Goal: Task Accomplishment & Management: Manage account settings

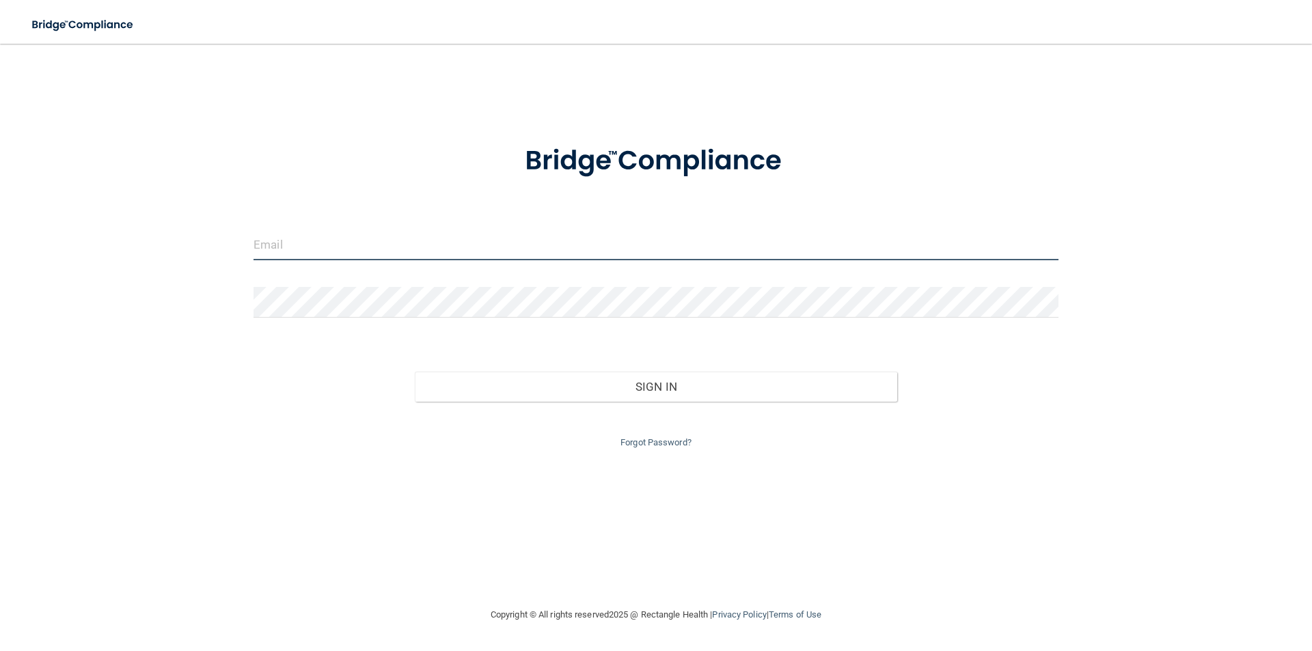
click at [578, 246] on input "email" at bounding box center [656, 245] width 805 height 31
type input "[EMAIL_ADDRESS][DOMAIN_NAME]"
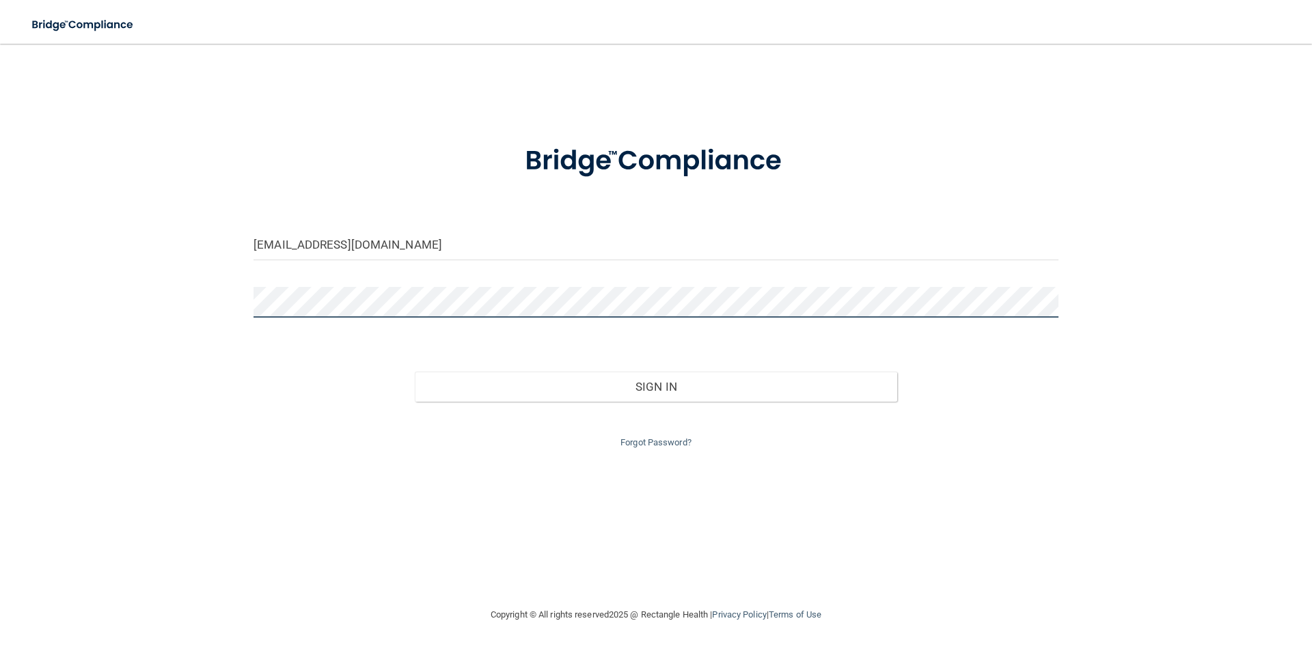
click at [415, 372] on button "Sign In" at bounding box center [656, 387] width 483 height 30
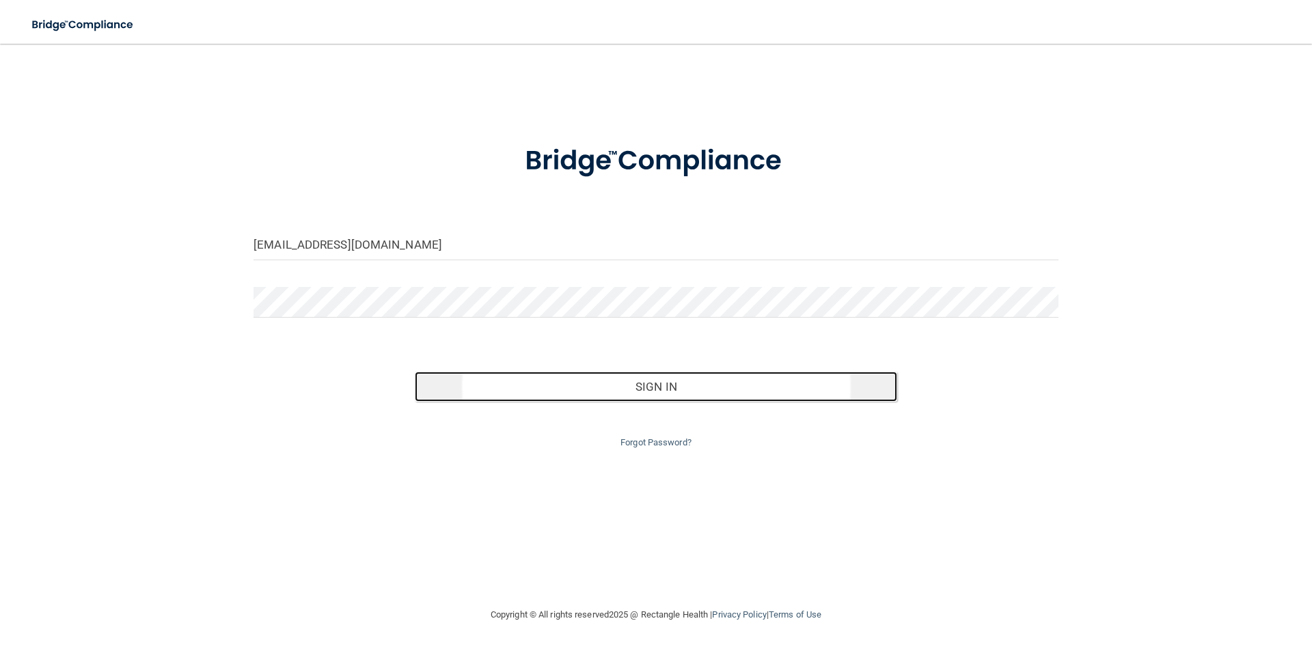
click at [664, 385] on button "Sign In" at bounding box center [656, 387] width 483 height 30
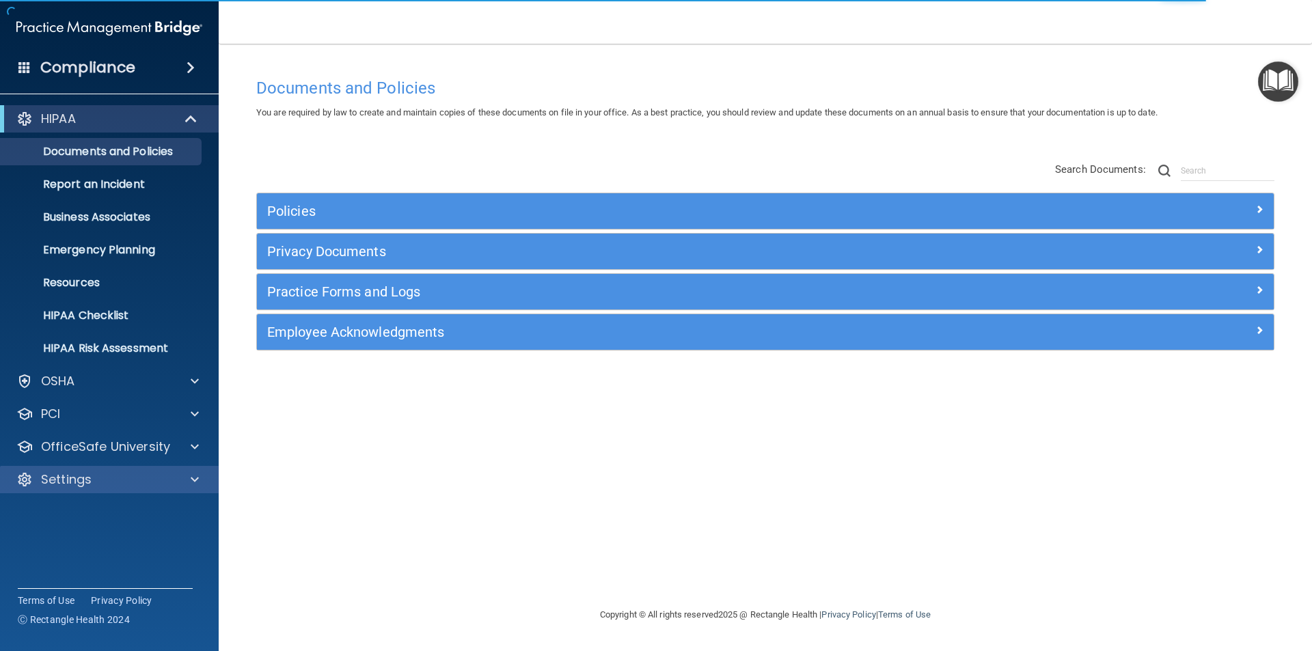
click at [185, 471] on div "Settings" at bounding box center [109, 479] width 219 height 27
click at [189, 483] on div at bounding box center [193, 480] width 34 height 16
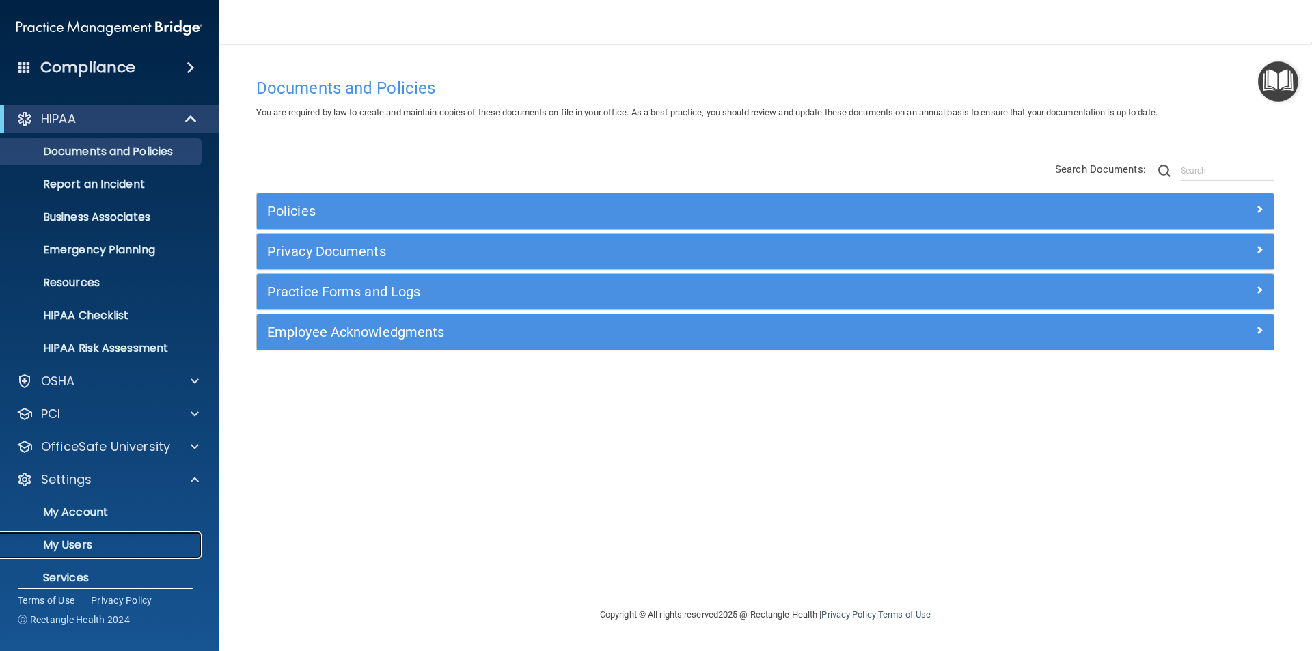
click at [96, 549] on p "My Users" at bounding box center [102, 546] width 187 height 14
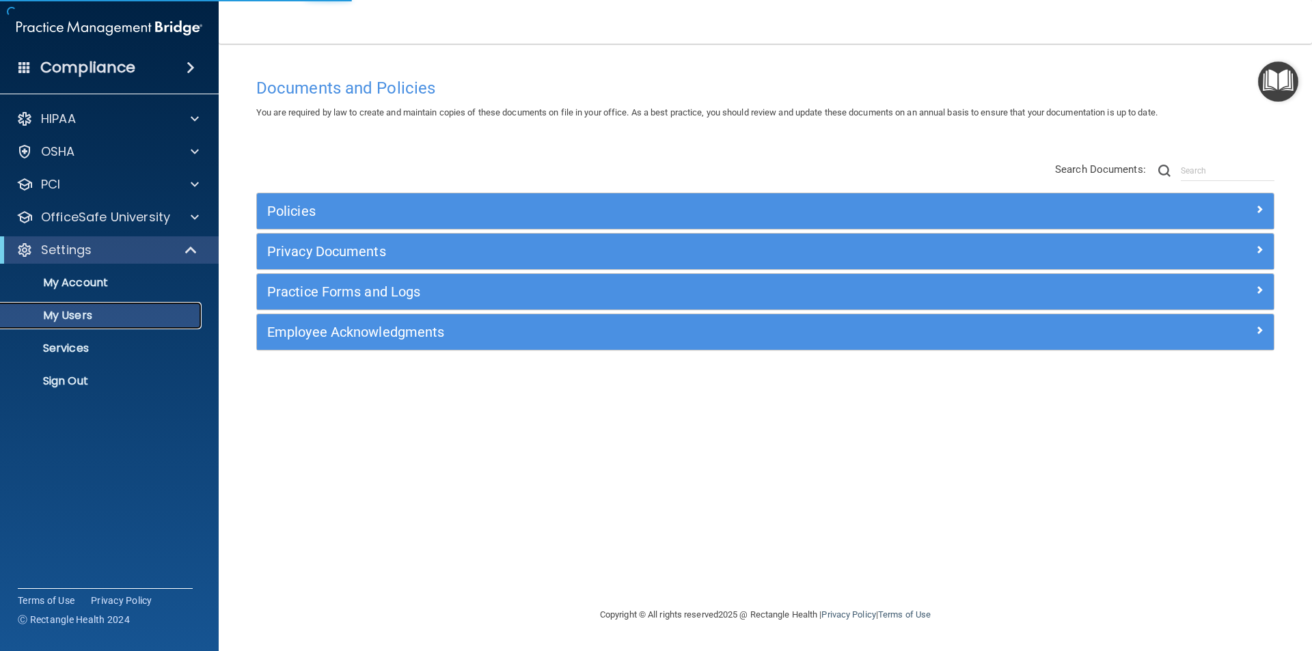
select select "20"
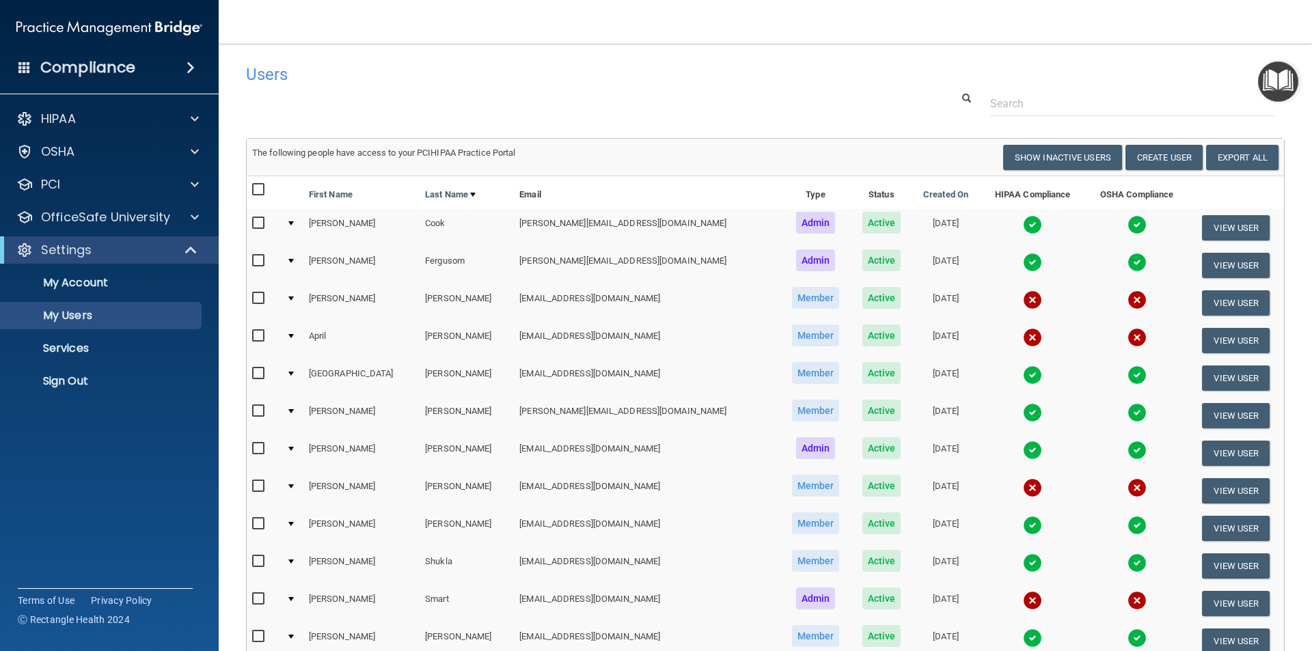
click at [796, 217] on span "Admin" at bounding box center [816, 223] width 40 height 22
click at [1217, 228] on button "View User" at bounding box center [1236, 227] width 68 height 25
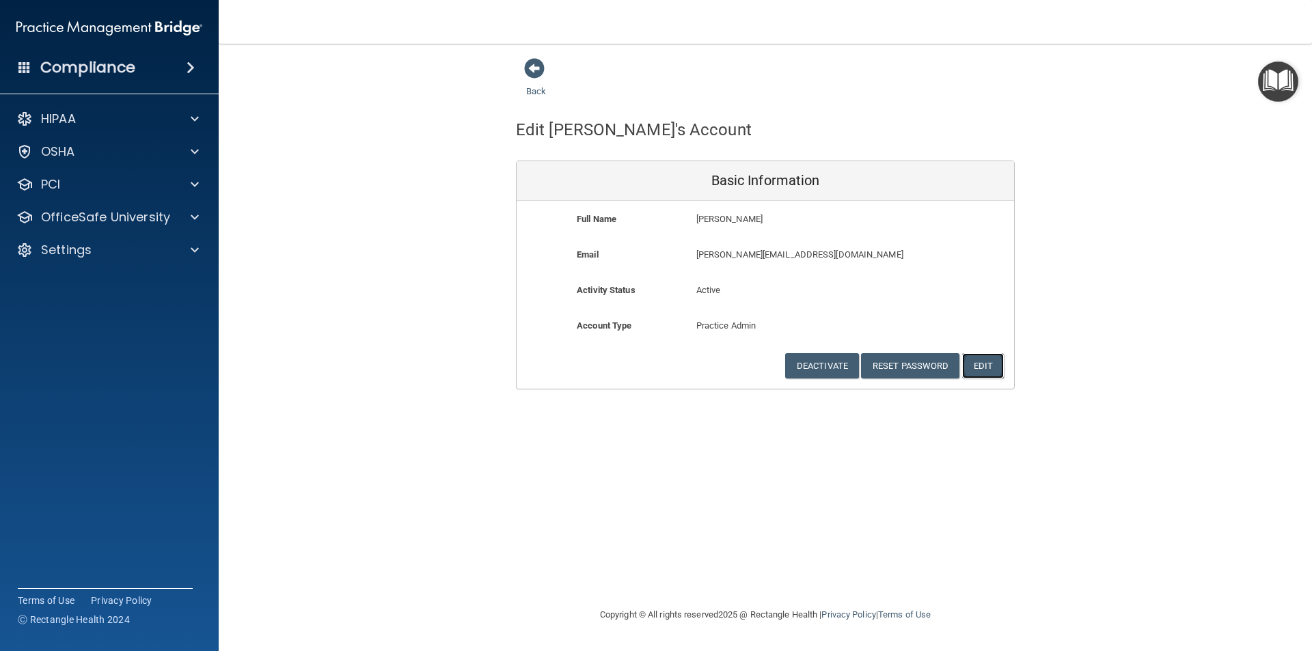
click at [981, 359] on button "Edit" at bounding box center [983, 365] width 42 height 25
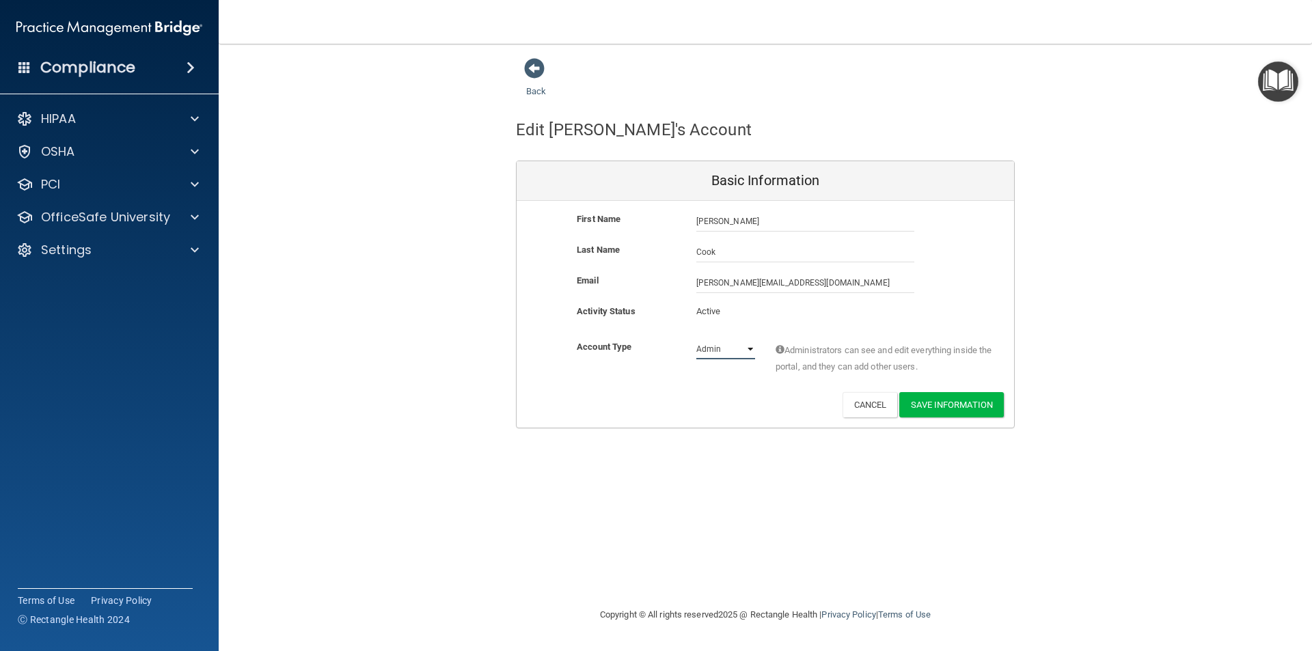
click at [750, 349] on select "Admin Member" at bounding box center [725, 349] width 59 height 21
select select "practice_member"
click at [696, 339] on select "Admin Member" at bounding box center [725, 349] width 59 height 21
drag, startPoint x: 812, startPoint y: 284, endPoint x: 683, endPoint y: 286, distance: 128.5
click at [683, 286] on div "Email [PERSON_NAME][EMAIL_ADDRESS][DOMAIN_NAME] [PERSON_NAME][EMAIL_ADDRESS][DO…" at bounding box center [766, 283] width 498 height 21
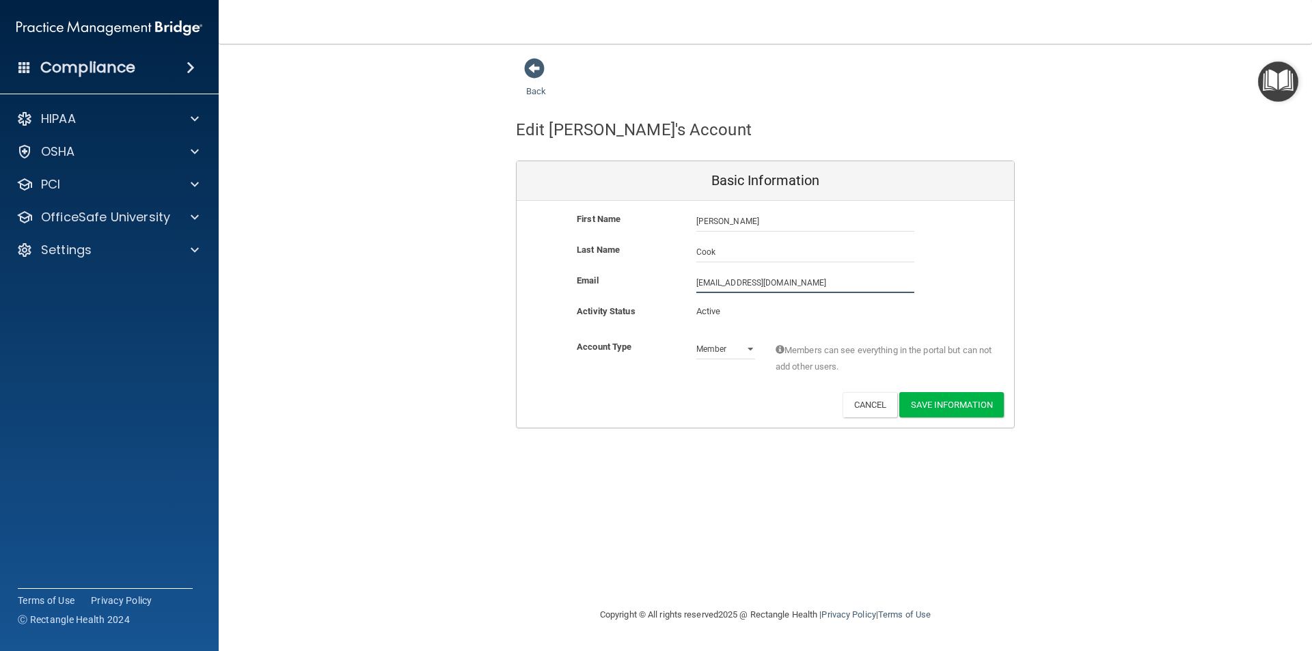
type input "[EMAIL_ADDRESS][DOMAIN_NAME]"
click at [920, 281] on div "[EMAIL_ADDRESS][DOMAIN_NAME] [EMAIL_ADDRESS][DOMAIN_NAME]" at bounding box center [805, 283] width 239 height 21
click at [971, 401] on button "Save Information" at bounding box center [951, 404] width 105 height 25
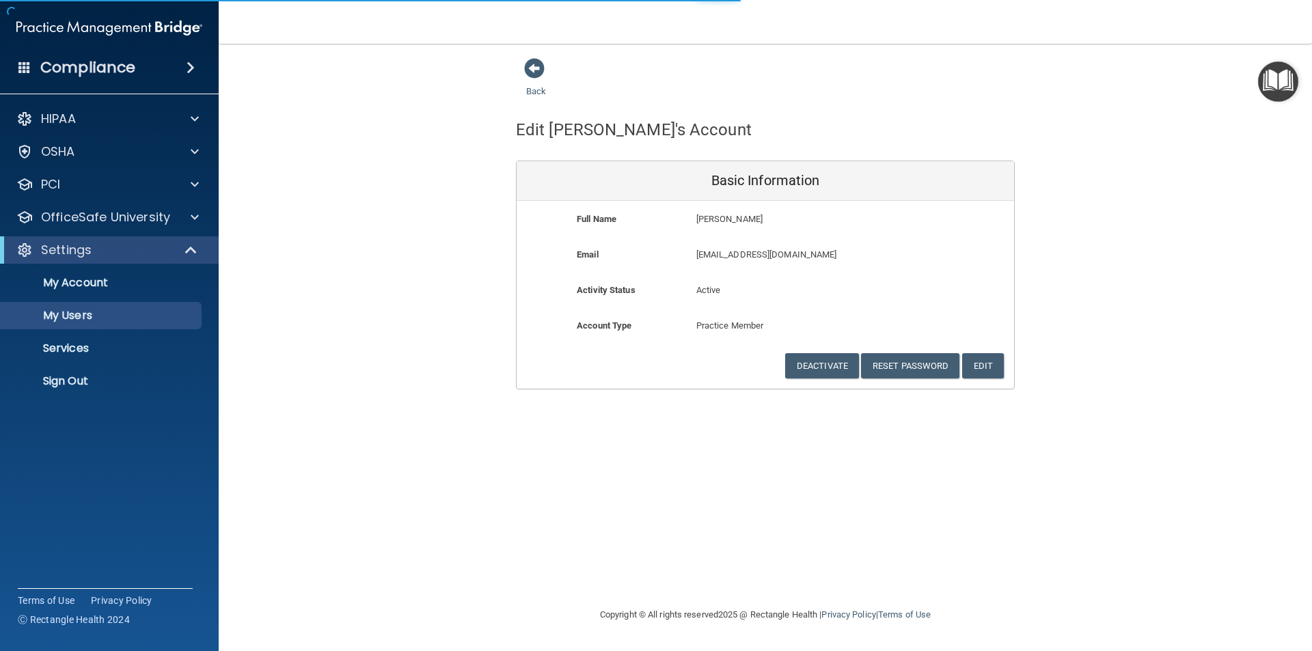
select select "20"
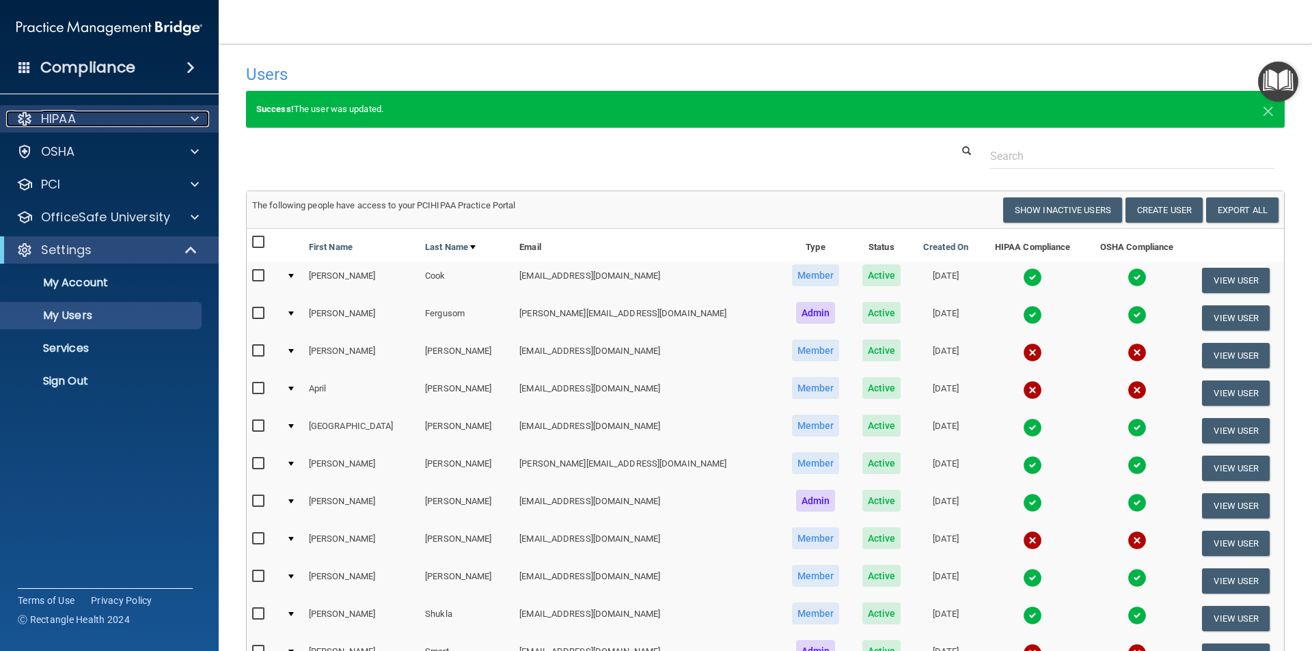
click at [193, 118] on span at bounding box center [195, 119] width 8 height 16
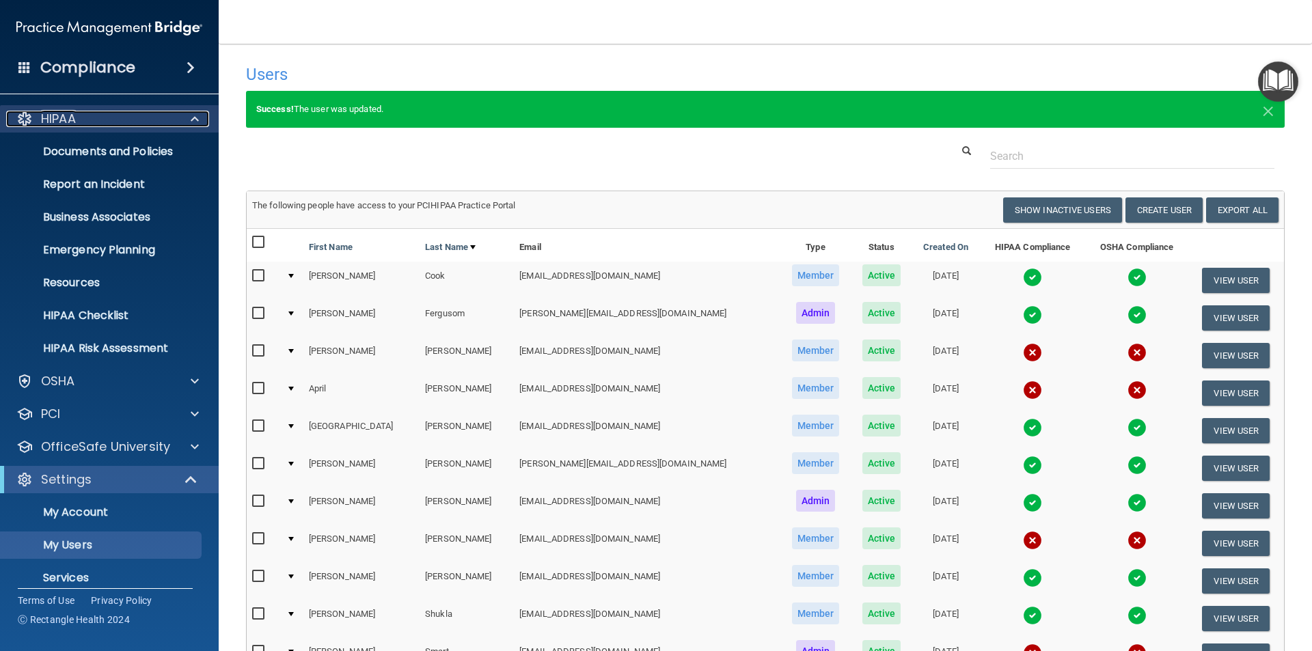
click at [192, 118] on span at bounding box center [195, 119] width 8 height 16
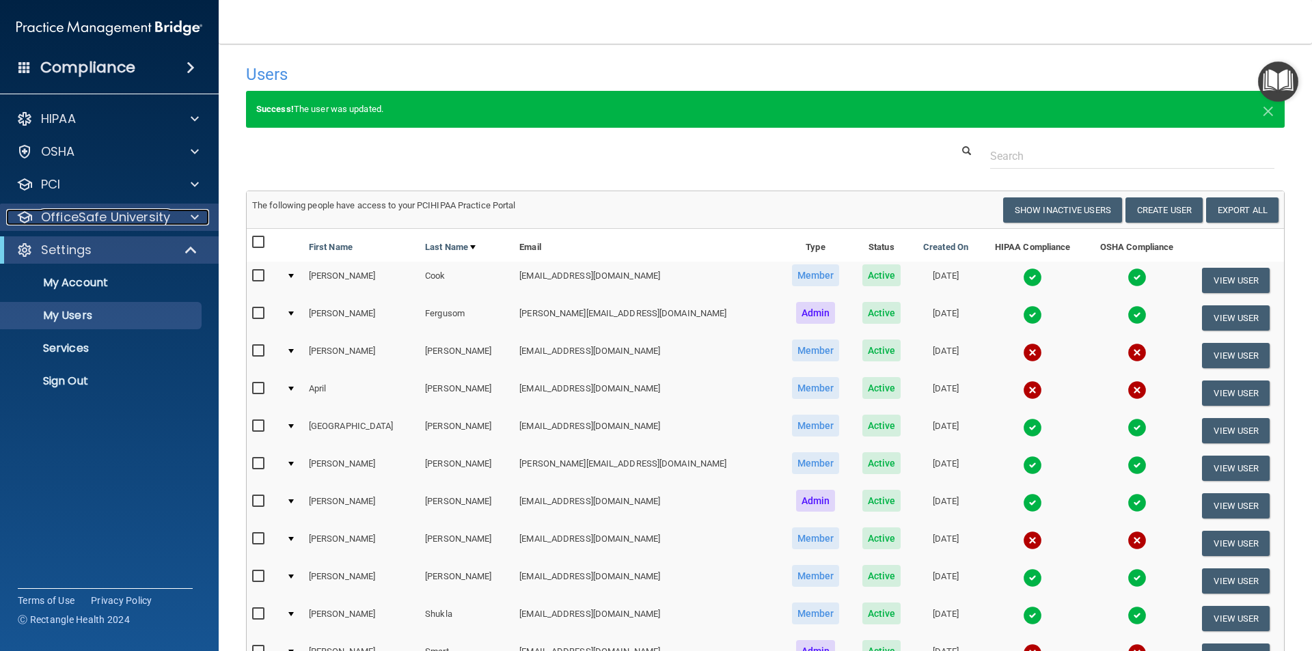
click at [193, 213] on span at bounding box center [195, 217] width 8 height 16
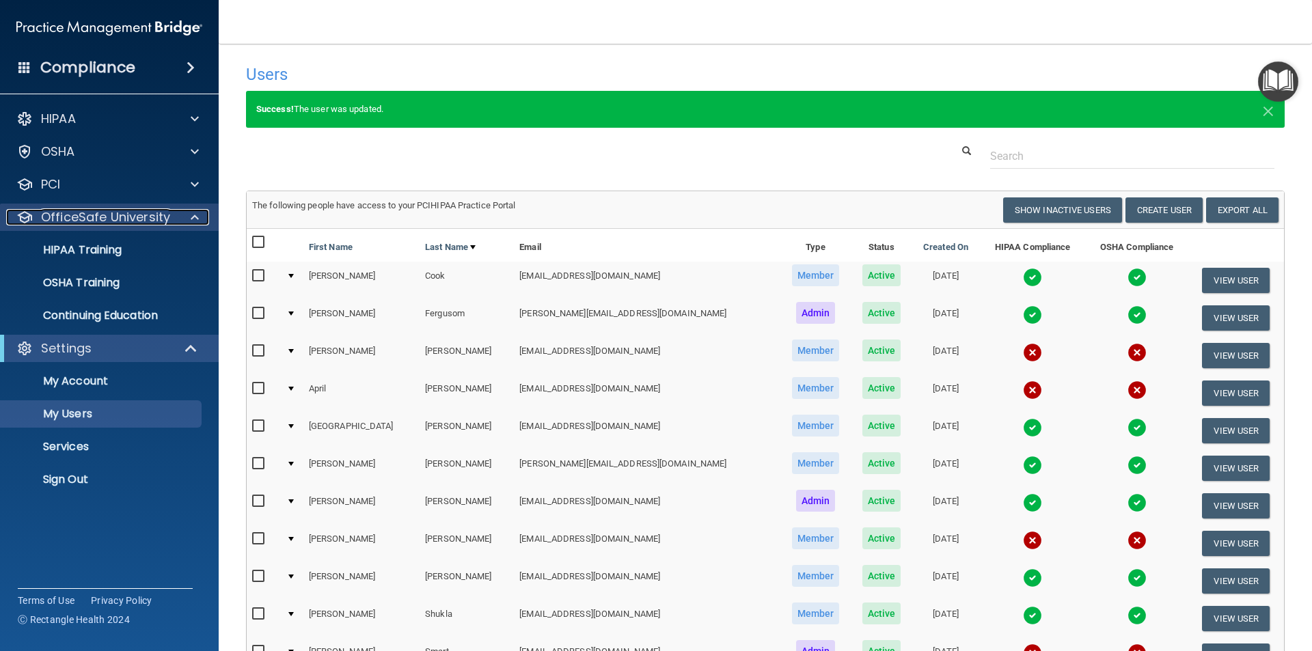
click at [189, 223] on div at bounding box center [193, 217] width 34 height 16
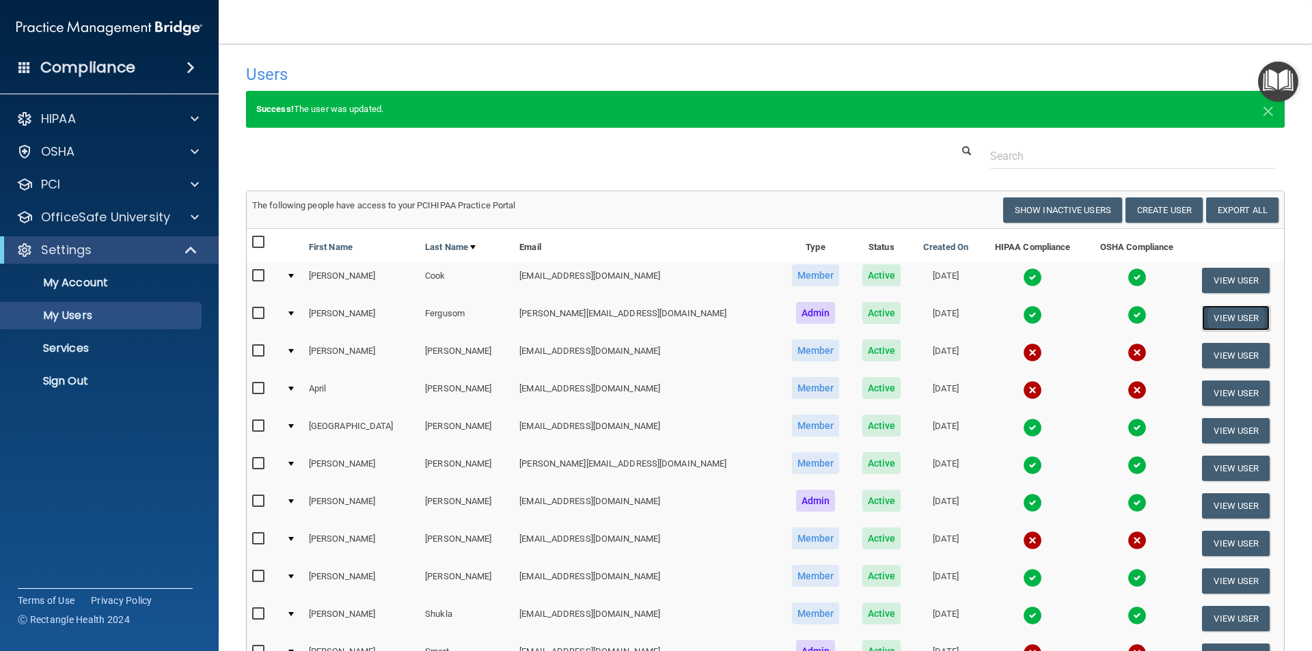
click at [1251, 321] on button "View User" at bounding box center [1236, 317] width 68 height 25
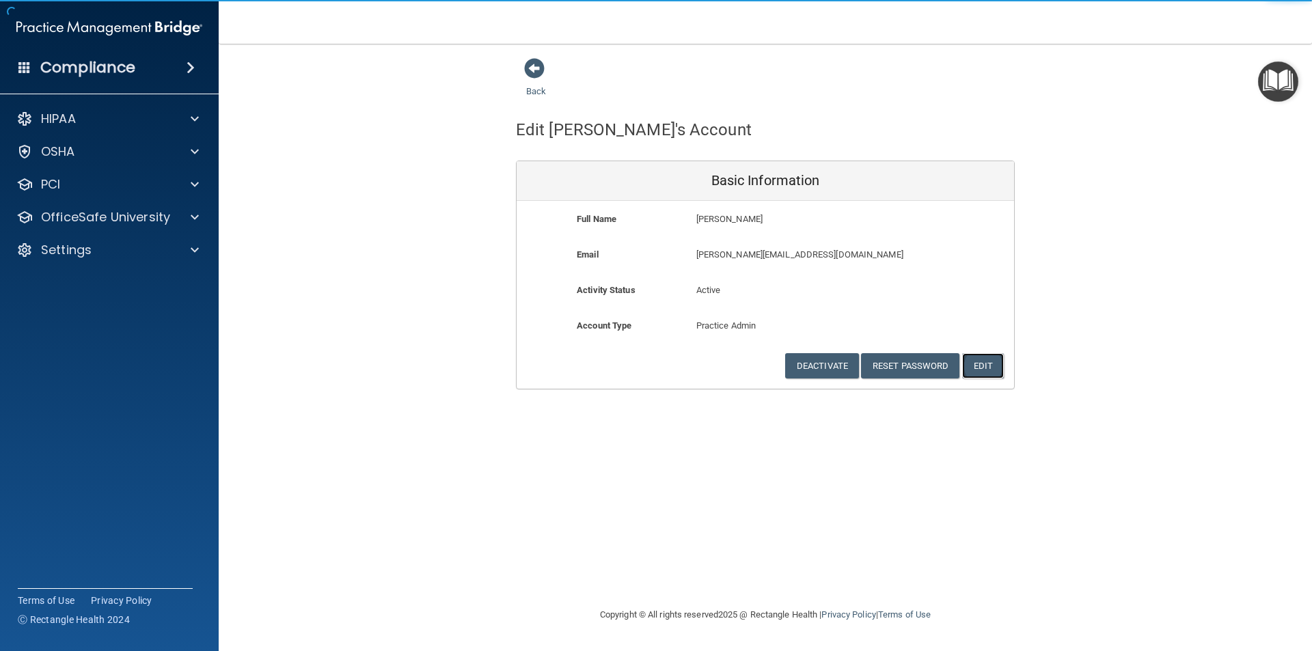
click at [990, 357] on button "Edit" at bounding box center [983, 365] width 42 height 25
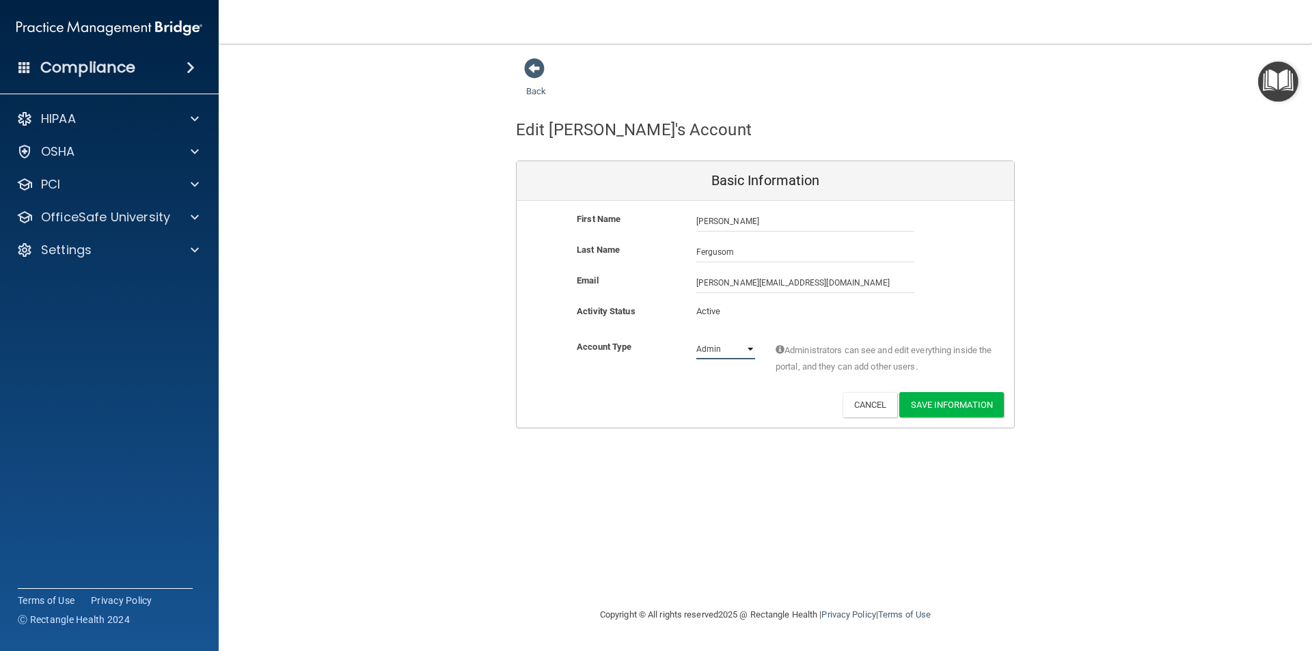
click at [734, 349] on select "Admin Member" at bounding box center [725, 349] width 59 height 21
select select "practice_member"
click at [696, 339] on select "Admin Member" at bounding box center [725, 349] width 59 height 21
click at [724, 381] on div "Account Type Practice Member Admin Member Financial Institution Business Associ…" at bounding box center [766, 360] width 498 height 43
click at [989, 403] on button "Save Information" at bounding box center [951, 404] width 105 height 25
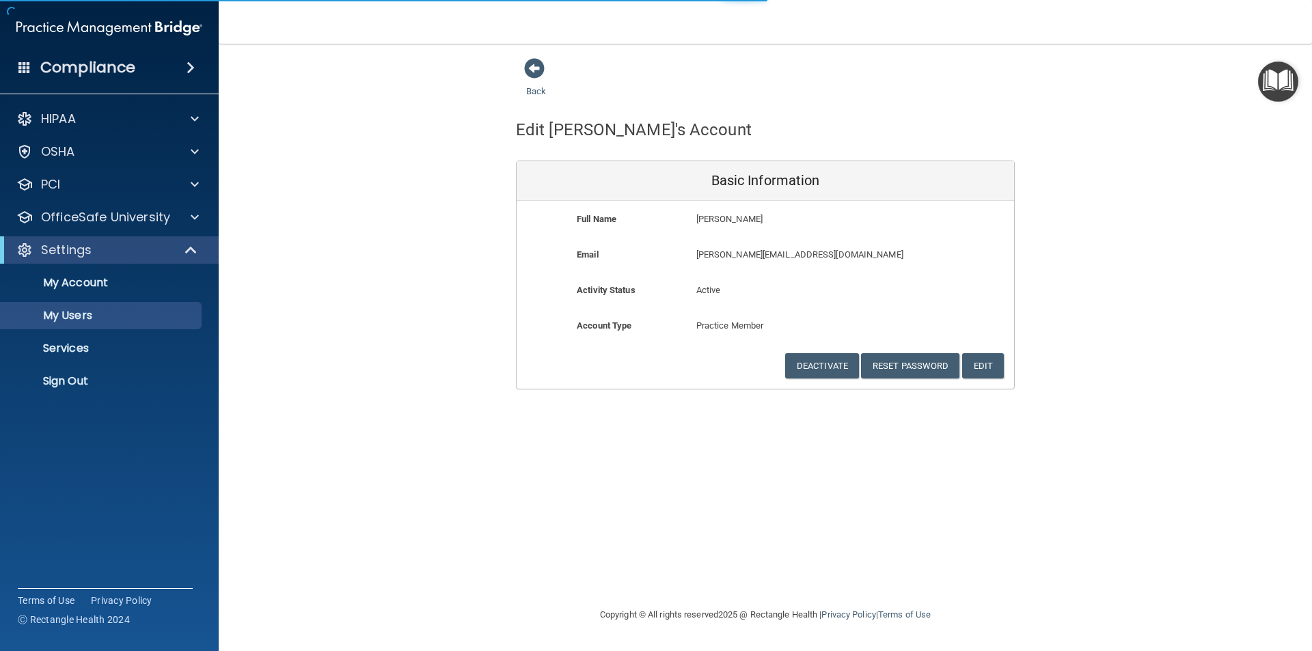
select select "20"
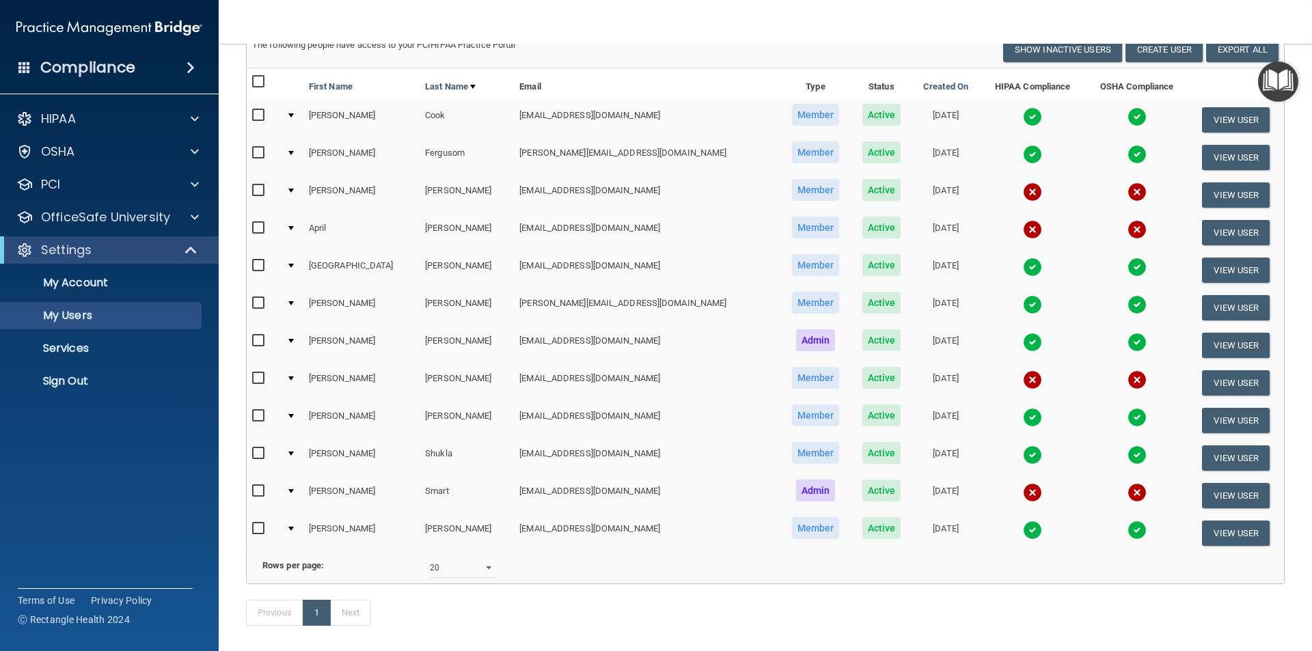
scroll to position [137, 0]
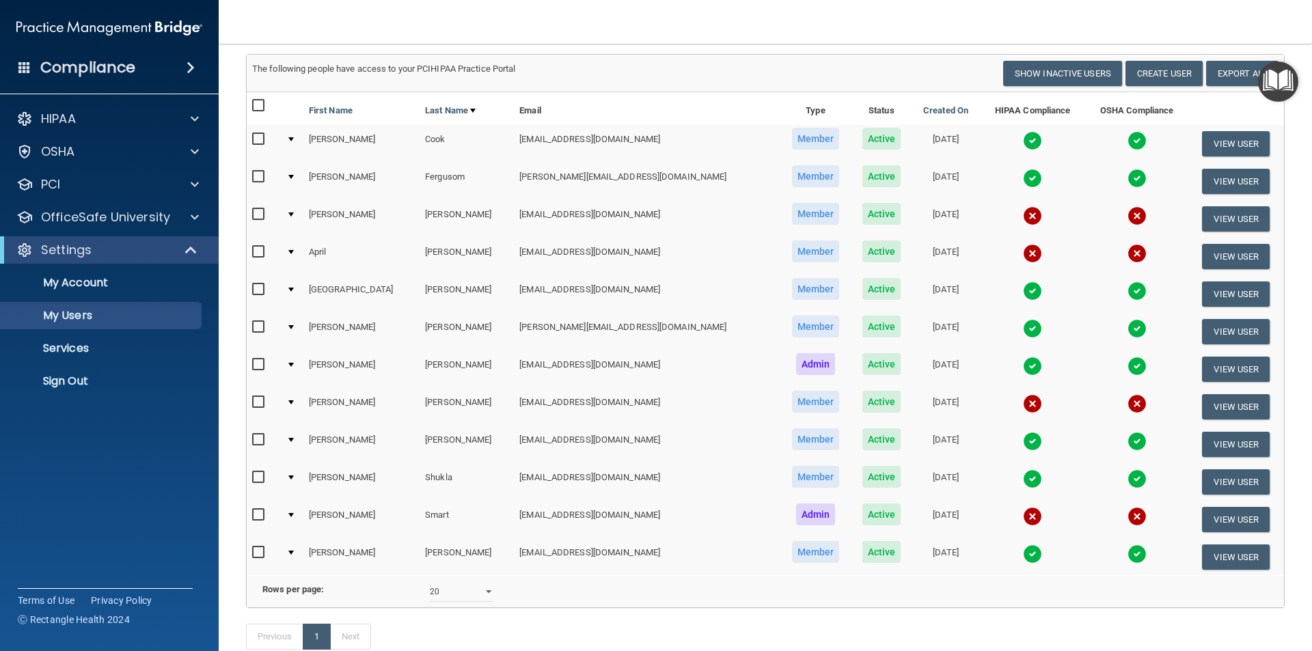
click at [258, 251] on input "checkbox" at bounding box center [260, 252] width 16 height 11
checkbox input "true"
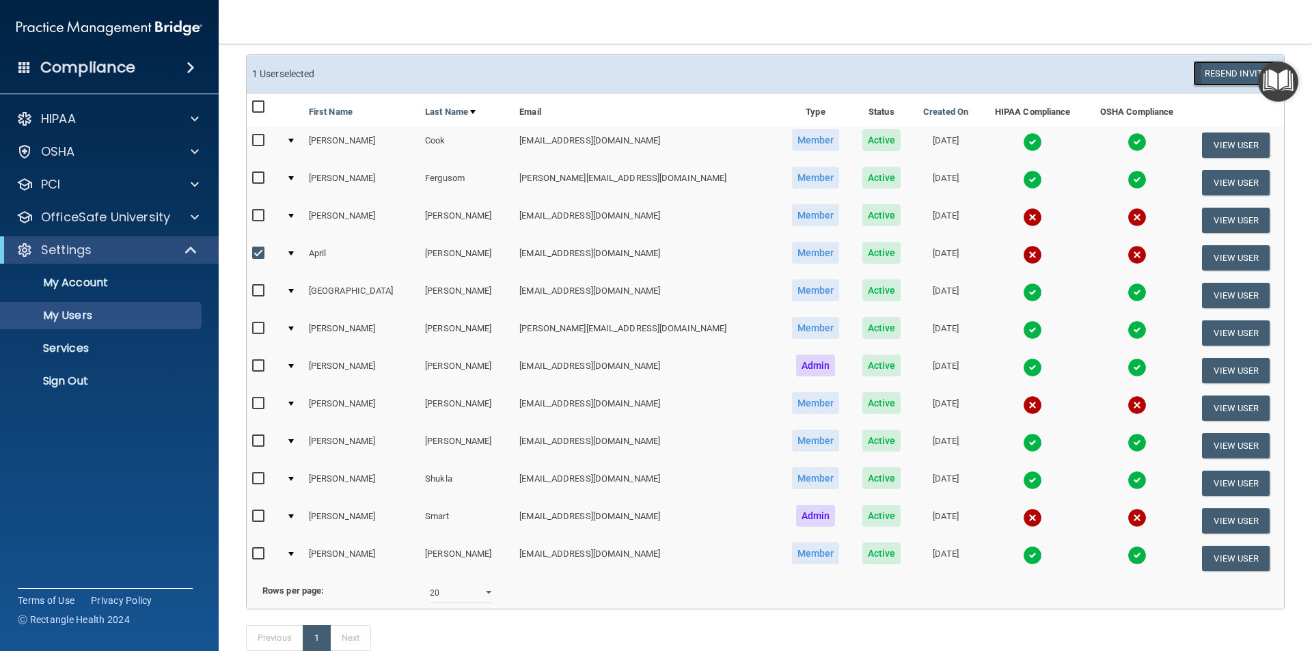
click at [1212, 67] on button "Resend Invite" at bounding box center [1235, 73] width 85 height 25
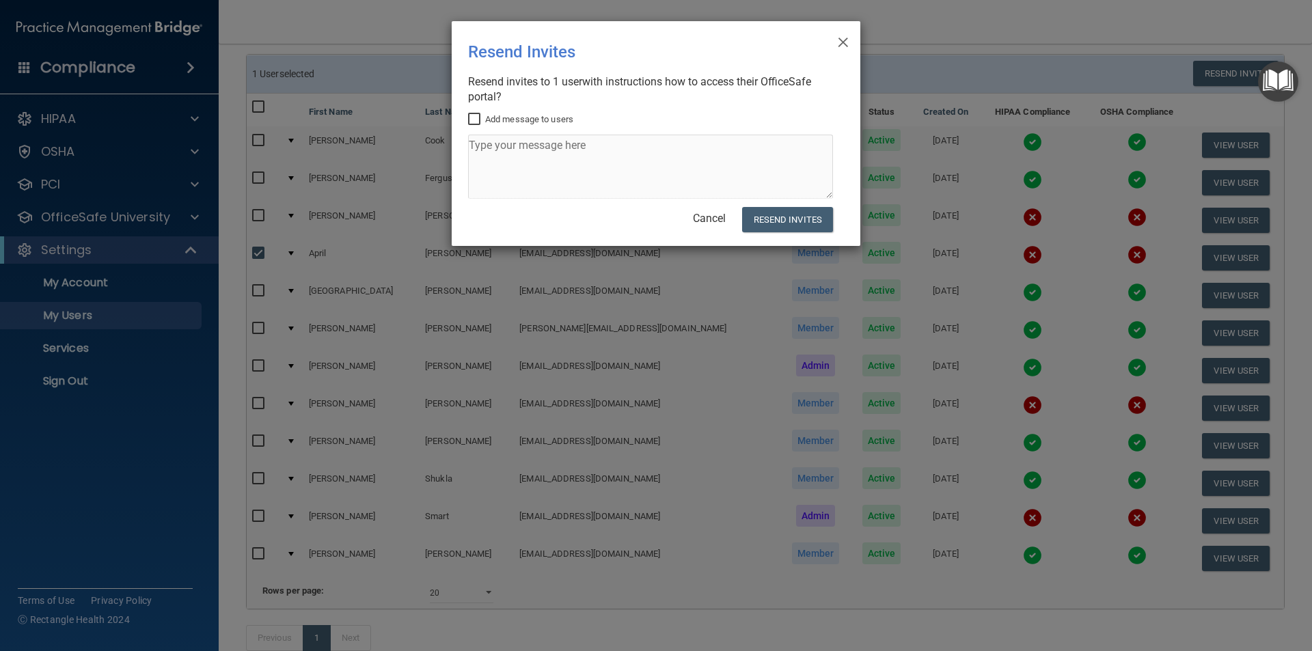
click at [472, 116] on input "Add message to users" at bounding box center [476, 119] width 16 height 11
click at [471, 119] on input "Add message to users" at bounding box center [476, 119] width 16 height 11
checkbox input "false"
click at [804, 210] on button "Resend Invites" at bounding box center [787, 219] width 91 height 25
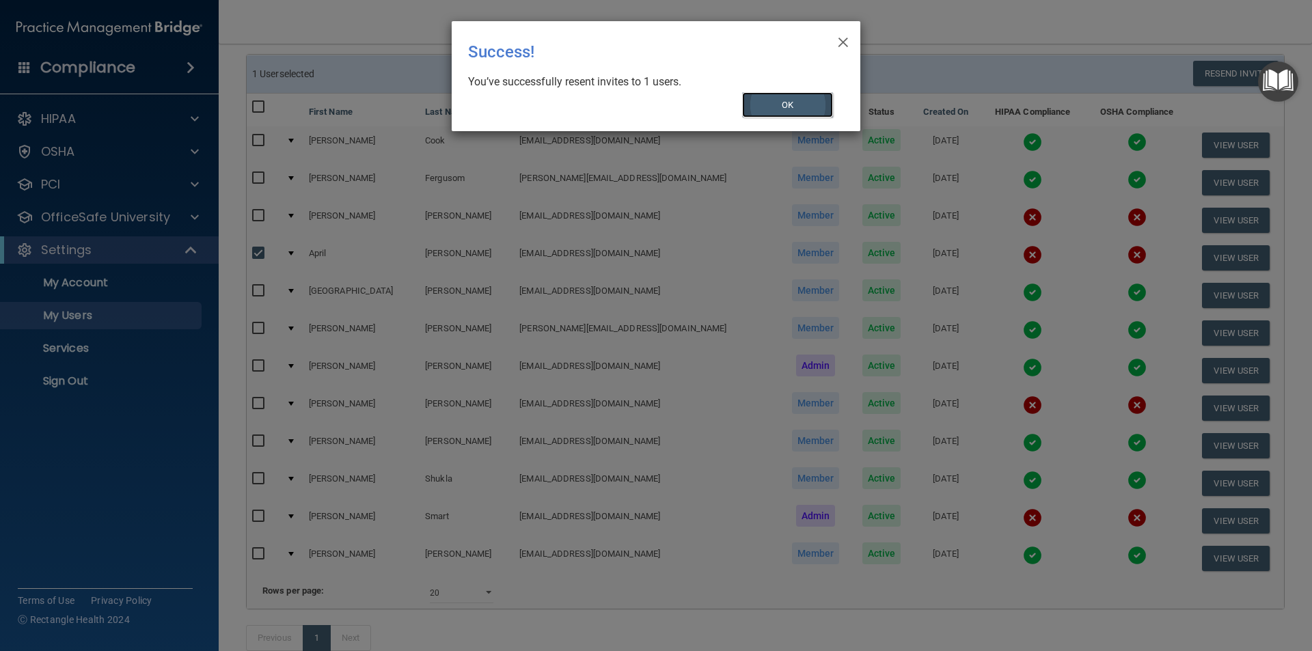
click at [787, 100] on button "OK" at bounding box center [788, 104] width 92 height 25
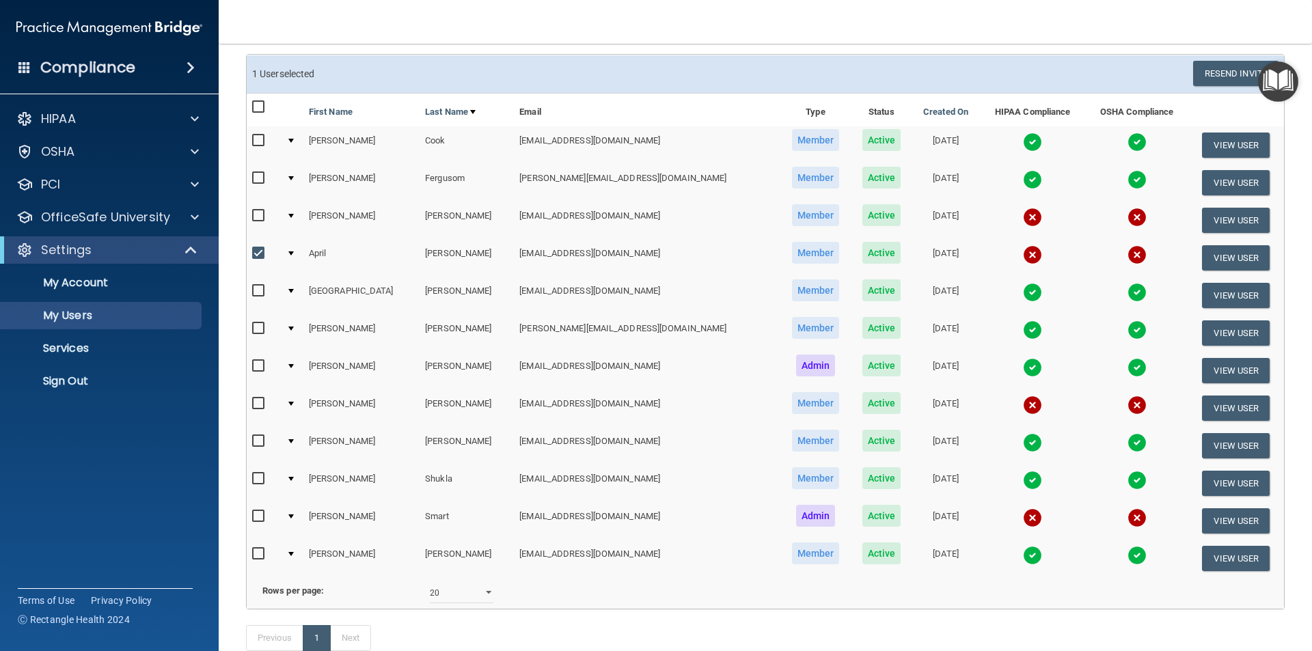
click at [258, 252] on input "checkbox" at bounding box center [260, 253] width 16 height 11
checkbox input "false"
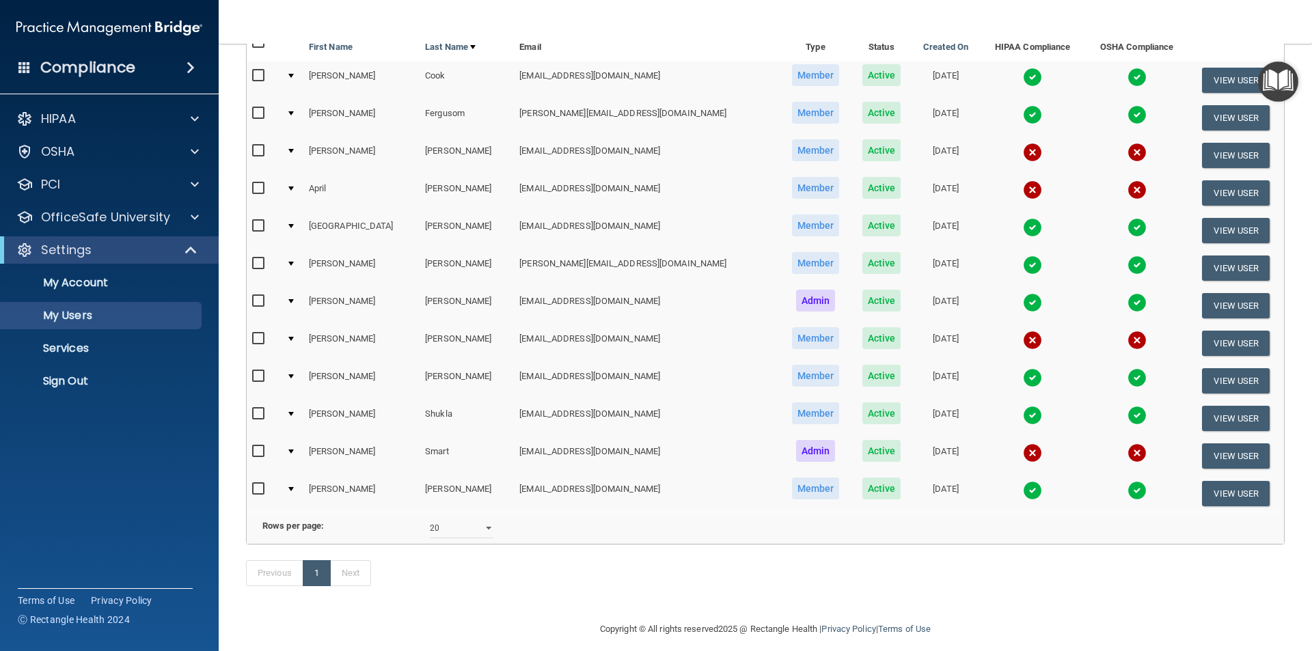
scroll to position [232, 0]
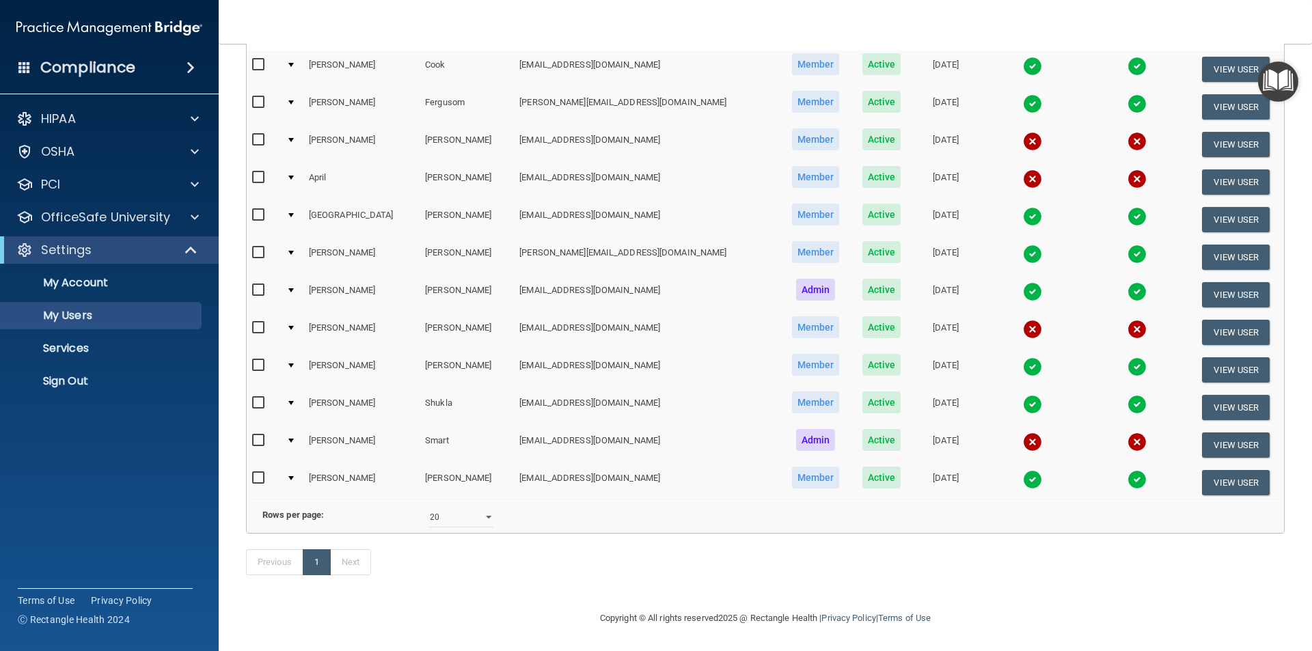
click at [1023, 320] on img at bounding box center [1032, 329] width 19 height 19
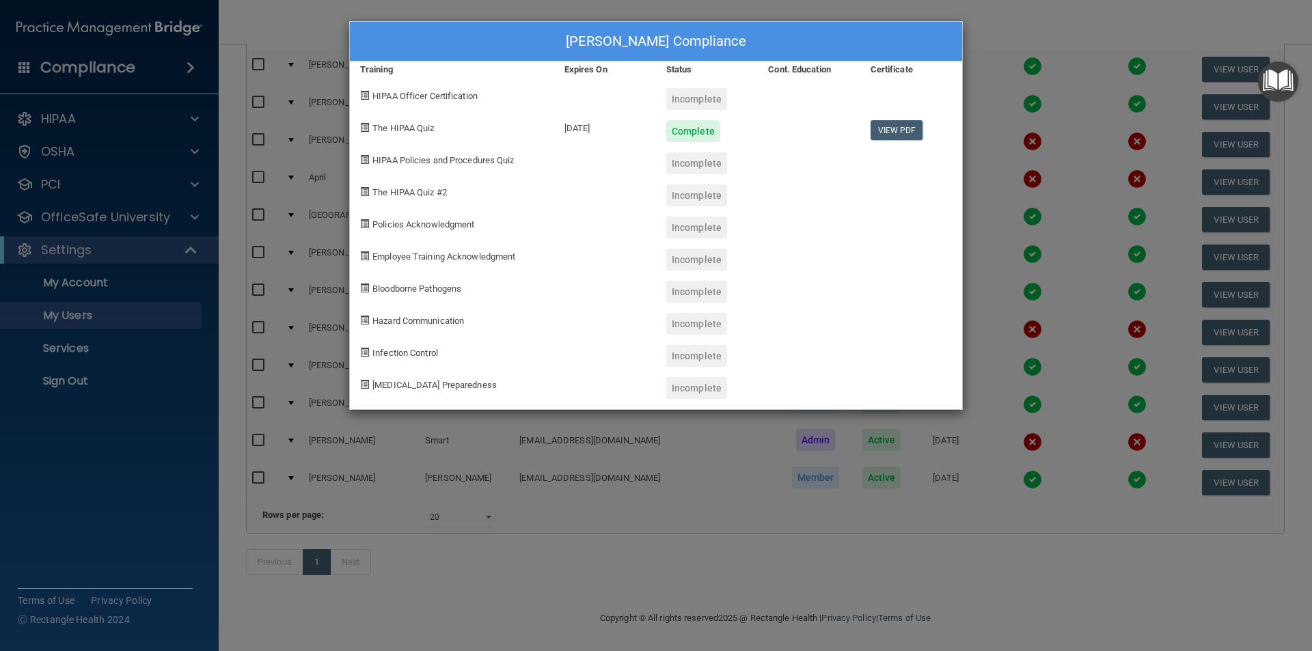
click at [1012, 55] on div "[PERSON_NAME] Compliance Training Expires On Status Cont. Education Certificate…" at bounding box center [656, 325] width 1312 height 651
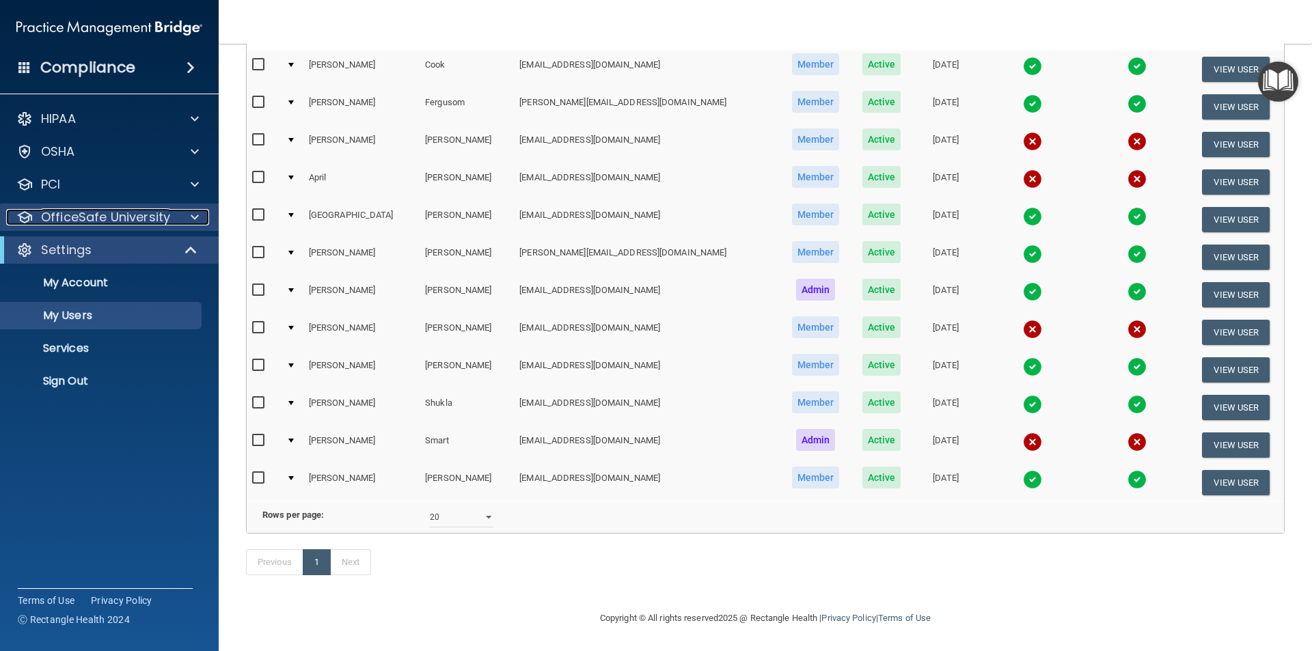
click at [179, 217] on div at bounding box center [193, 217] width 34 height 16
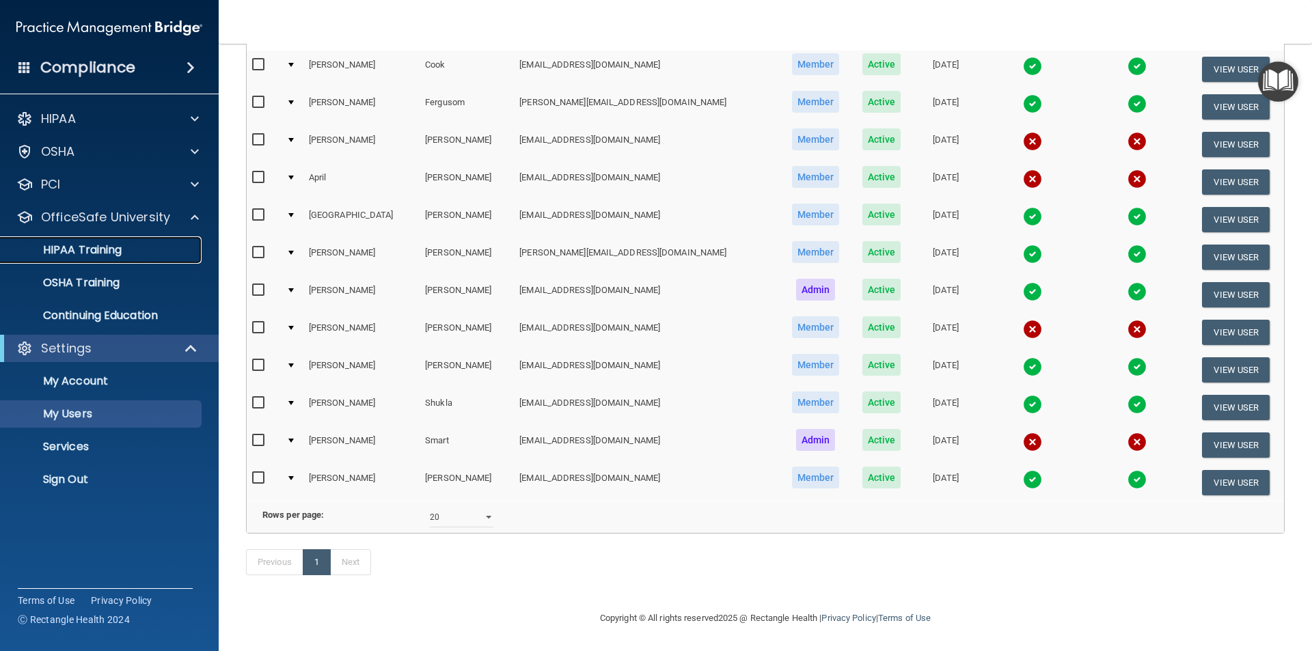
click at [106, 251] on p "HIPAA Training" at bounding box center [65, 250] width 113 height 14
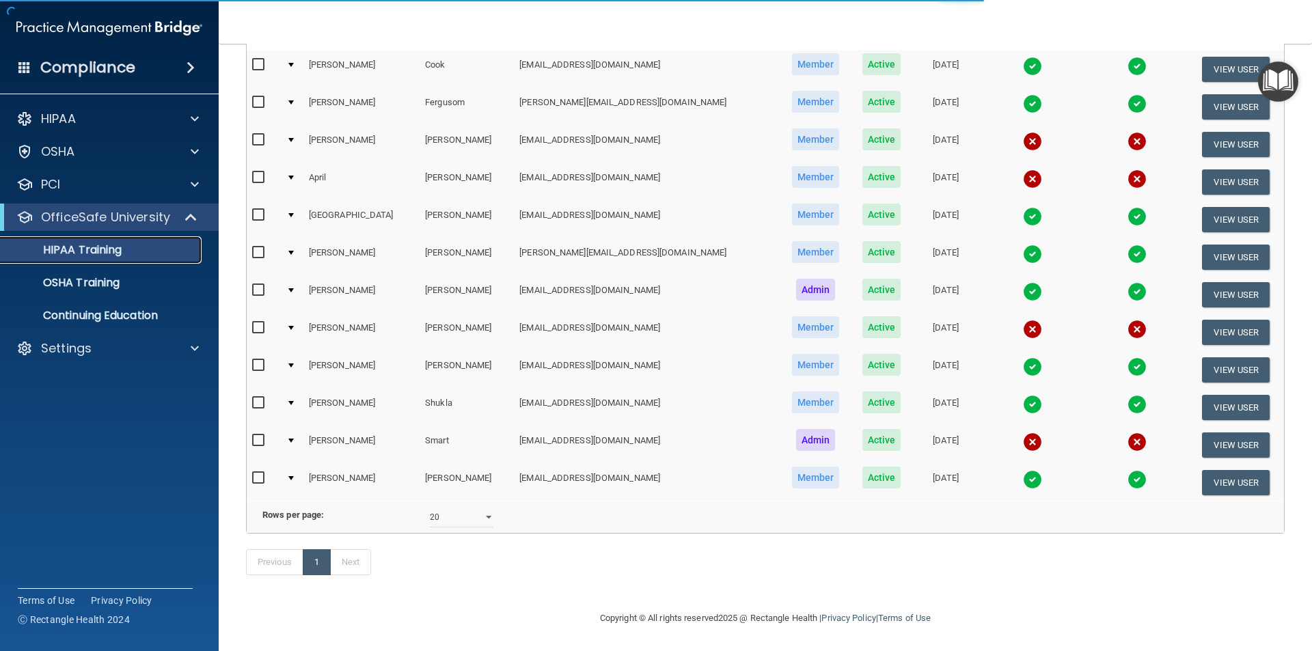
scroll to position [252, 0]
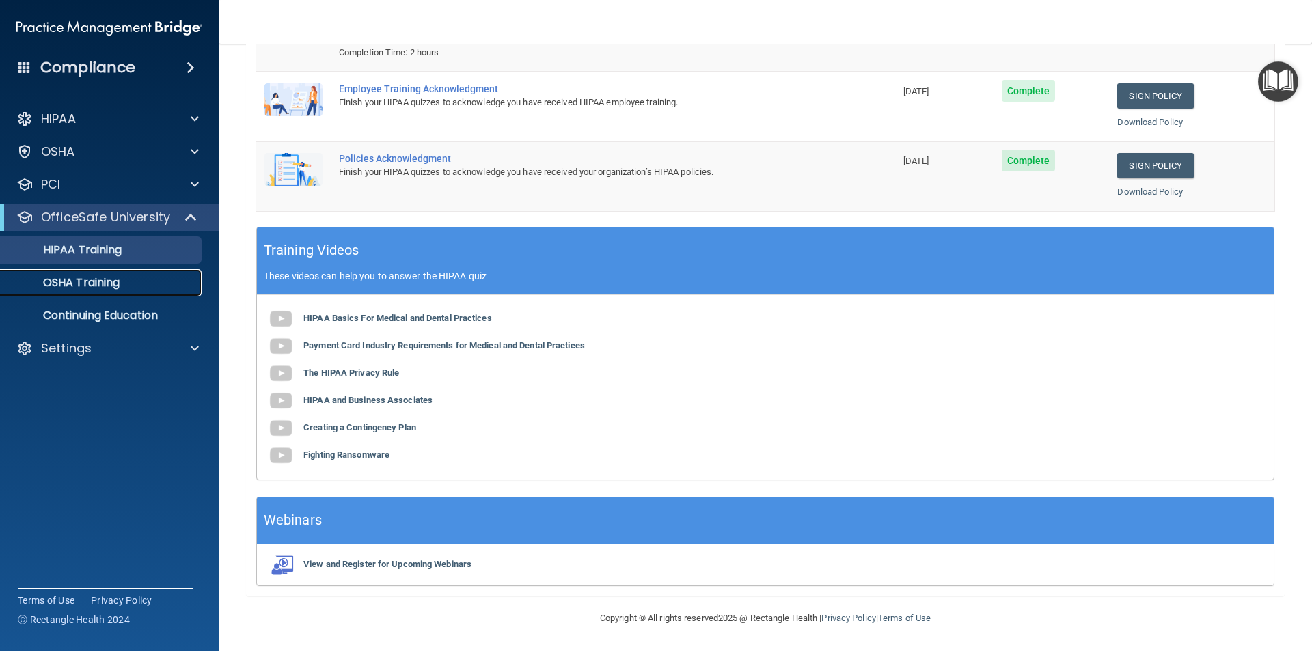
click at [94, 279] on p "OSHA Training" at bounding box center [64, 283] width 111 height 14
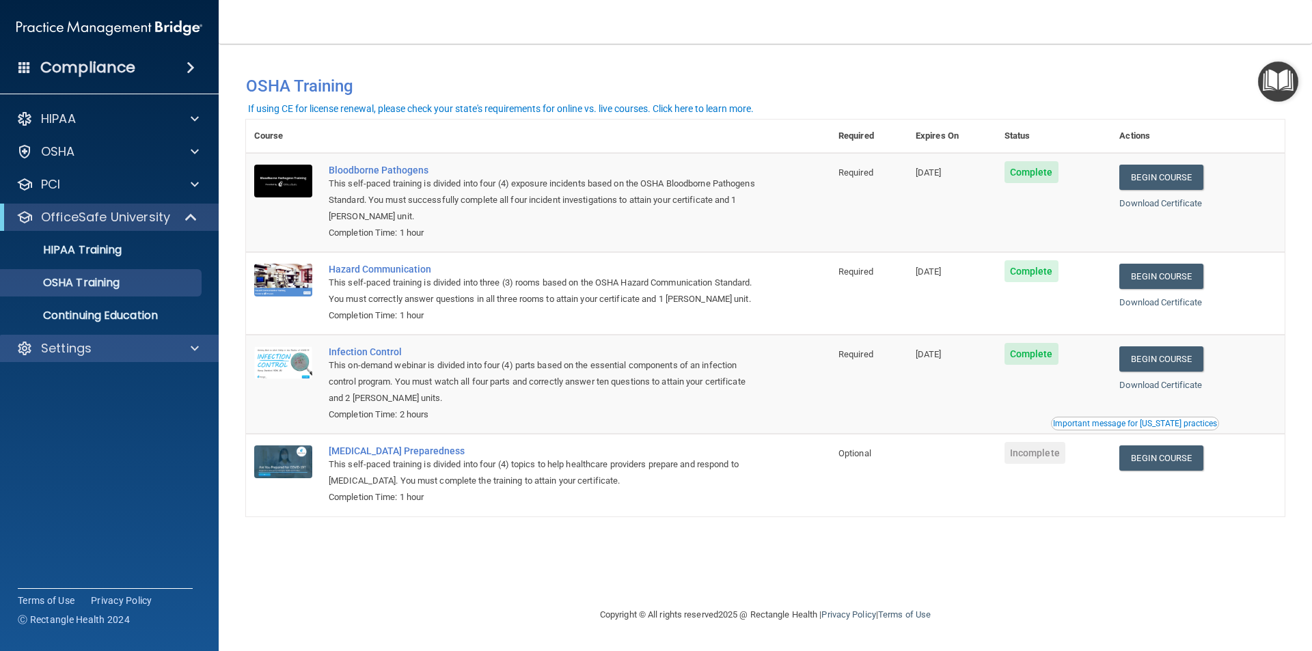
click at [187, 337] on div "Settings" at bounding box center [109, 348] width 219 height 27
click at [202, 349] on div at bounding box center [193, 348] width 34 height 16
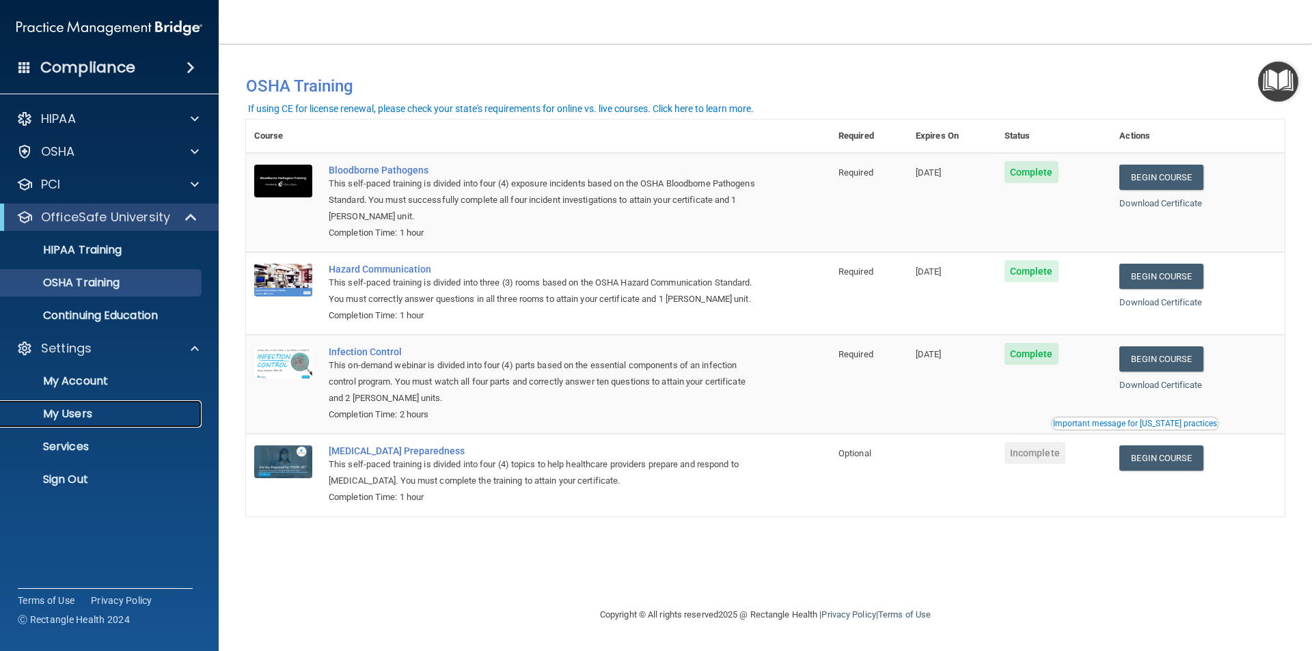
click at [89, 413] on p "My Users" at bounding box center [102, 414] width 187 height 14
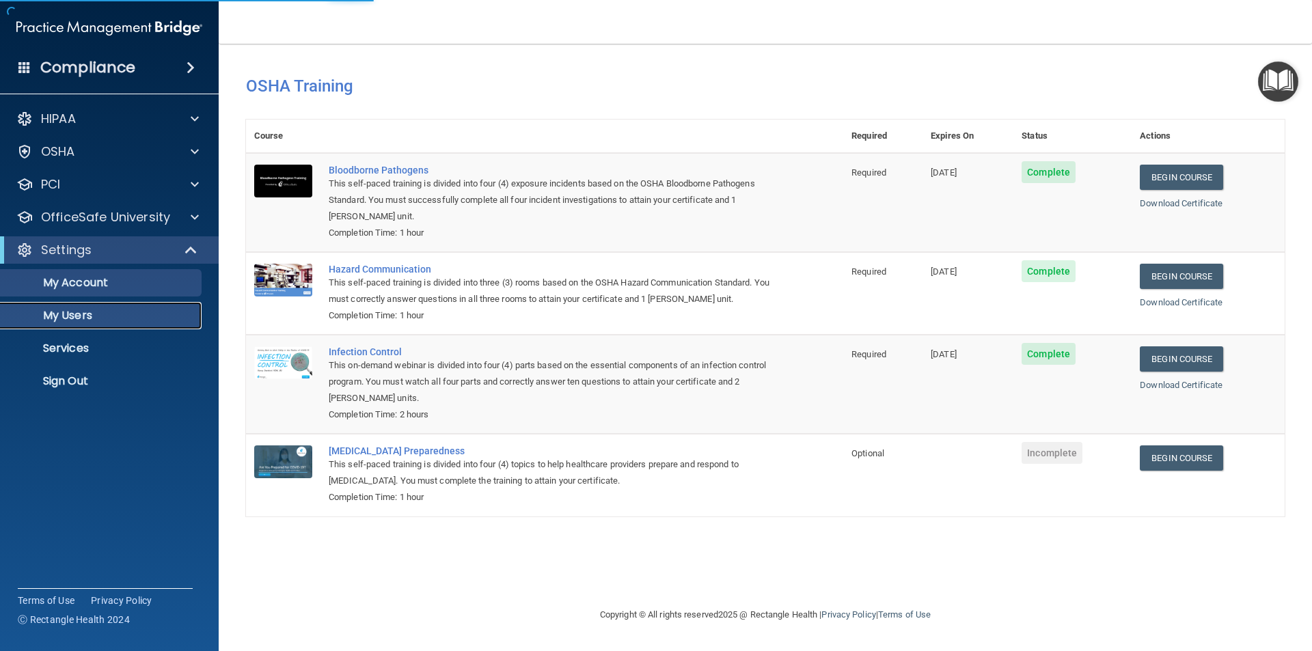
select select "20"
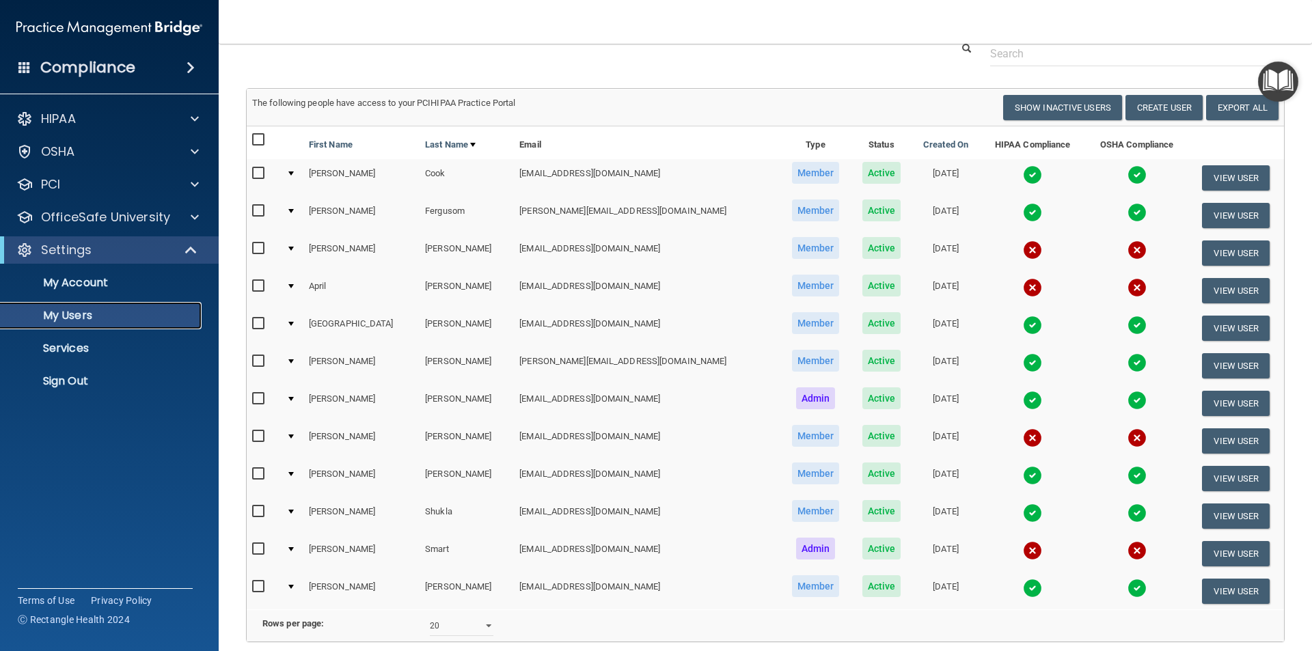
scroll to position [42, 0]
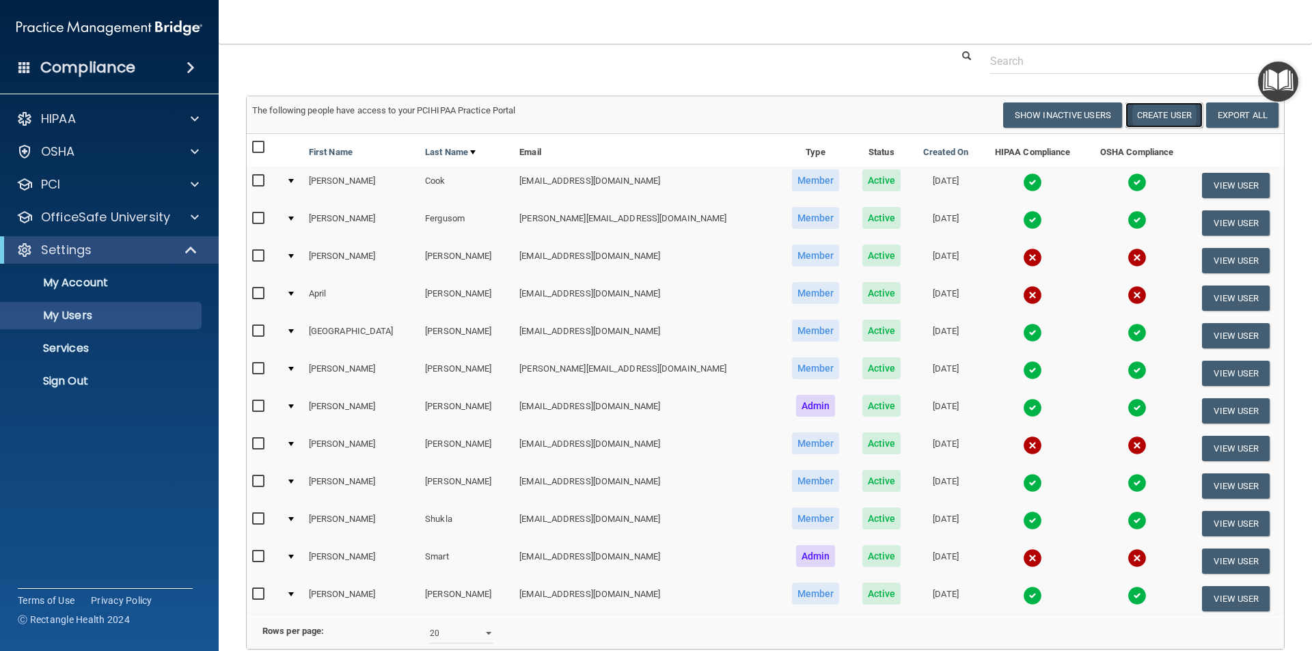
click at [1160, 110] on button "Create User" at bounding box center [1164, 115] width 77 height 25
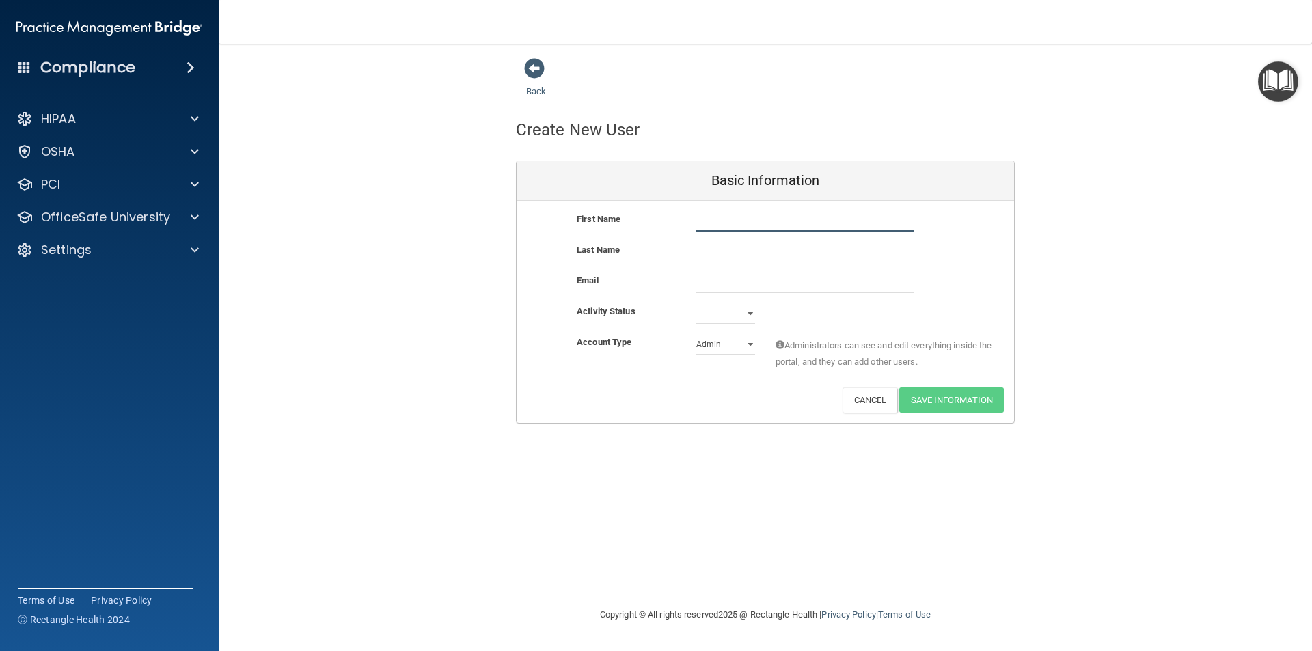
click at [755, 227] on input "text" at bounding box center [805, 221] width 218 height 21
type input "Tera"
type input "[PERSON_NAME]"
click at [733, 288] on input "email" at bounding box center [805, 283] width 218 height 21
click at [912, 290] on input "[EMAIL_ADDRESS][DOMAIN_NAME]" at bounding box center [805, 283] width 218 height 21
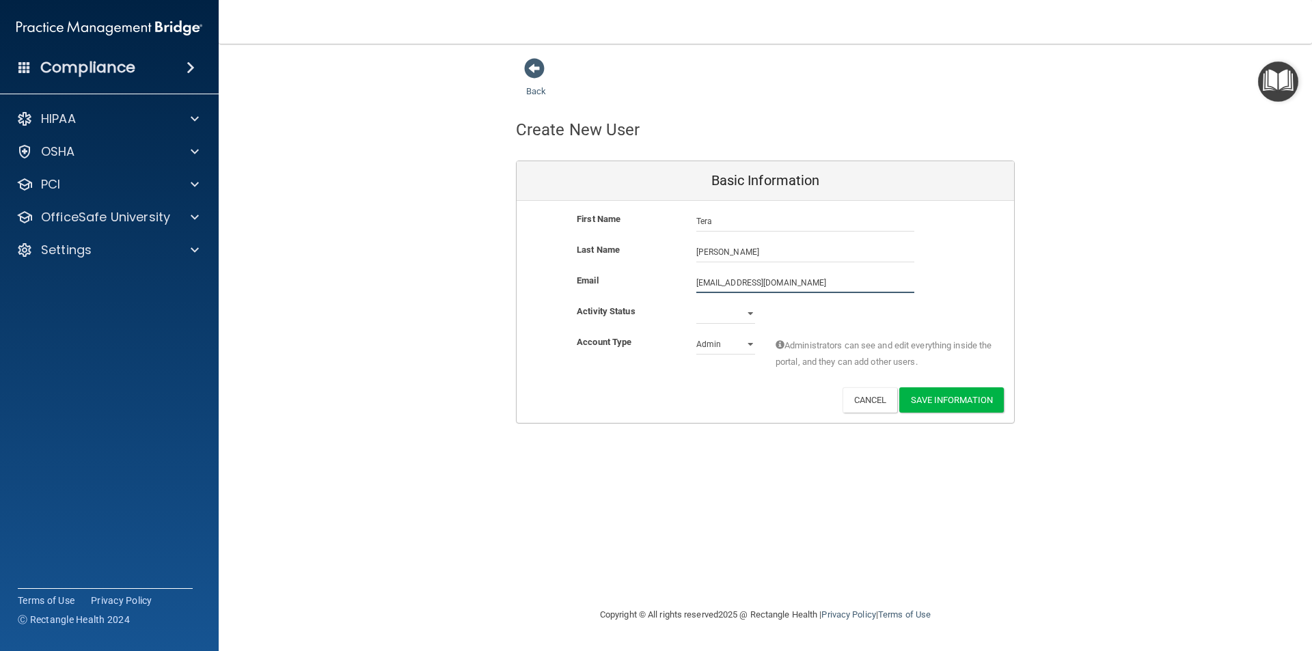
type input "[EMAIL_ADDRESS][DOMAIN_NAME]"
click at [729, 315] on select "Active Inactive" at bounding box center [725, 313] width 59 height 21
select select "active"
click at [696, 303] on select "Active Inactive" at bounding box center [725, 313] width 59 height 21
click at [900, 325] on div "Activity Status Active Active Inactive" at bounding box center [766, 318] width 498 height 31
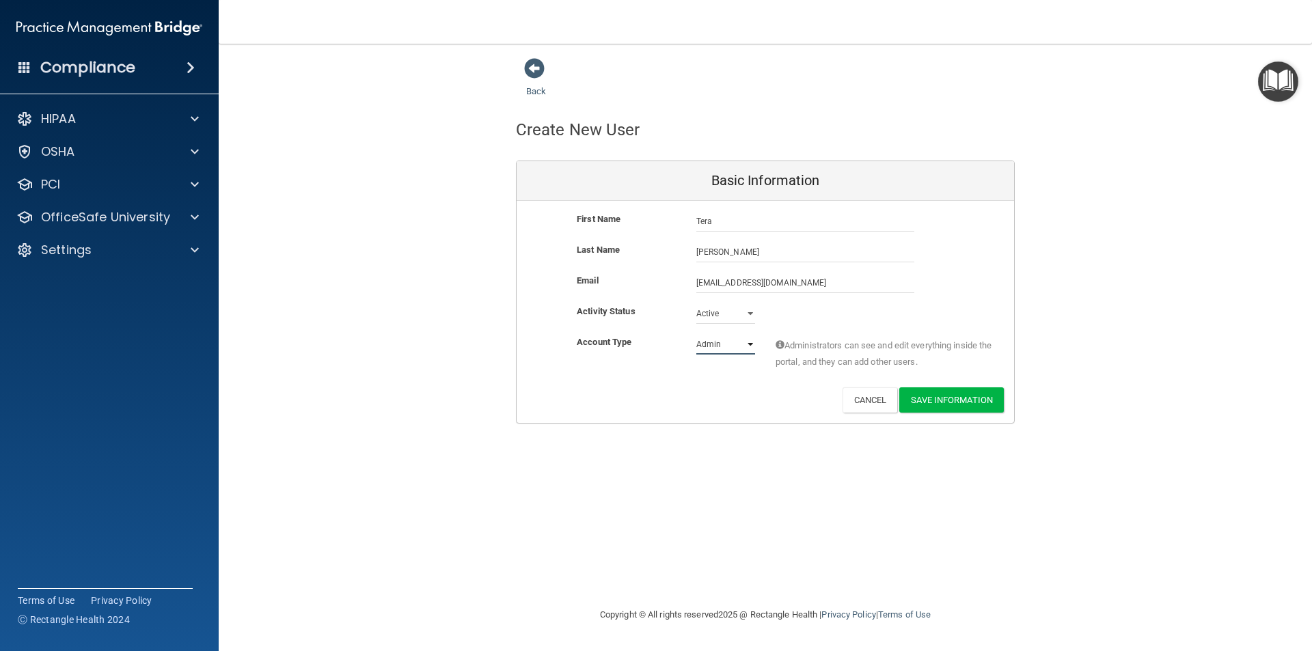
click at [737, 341] on select "Admin Member" at bounding box center [725, 344] width 59 height 21
select select "practice_member"
click at [696, 334] on select "Admin Member" at bounding box center [725, 344] width 59 height 21
click at [720, 383] on div "Account Type Practice Member Admin Member Financial Institution Business Associ…" at bounding box center [766, 360] width 498 height 53
click at [964, 302] on div "Email [EMAIL_ADDRESS][DOMAIN_NAME] [EMAIL_ADDRESS][DOMAIN_NAME]" at bounding box center [766, 288] width 498 height 31
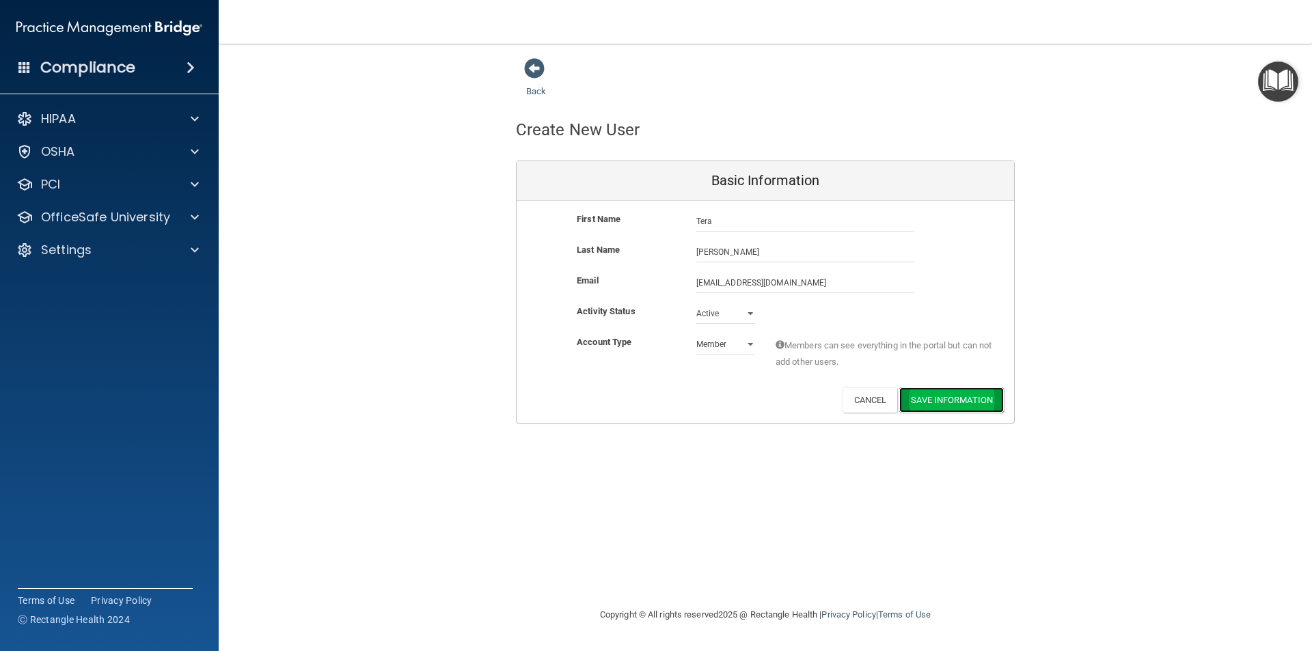
click at [939, 403] on button "Save Information" at bounding box center [951, 400] width 105 height 25
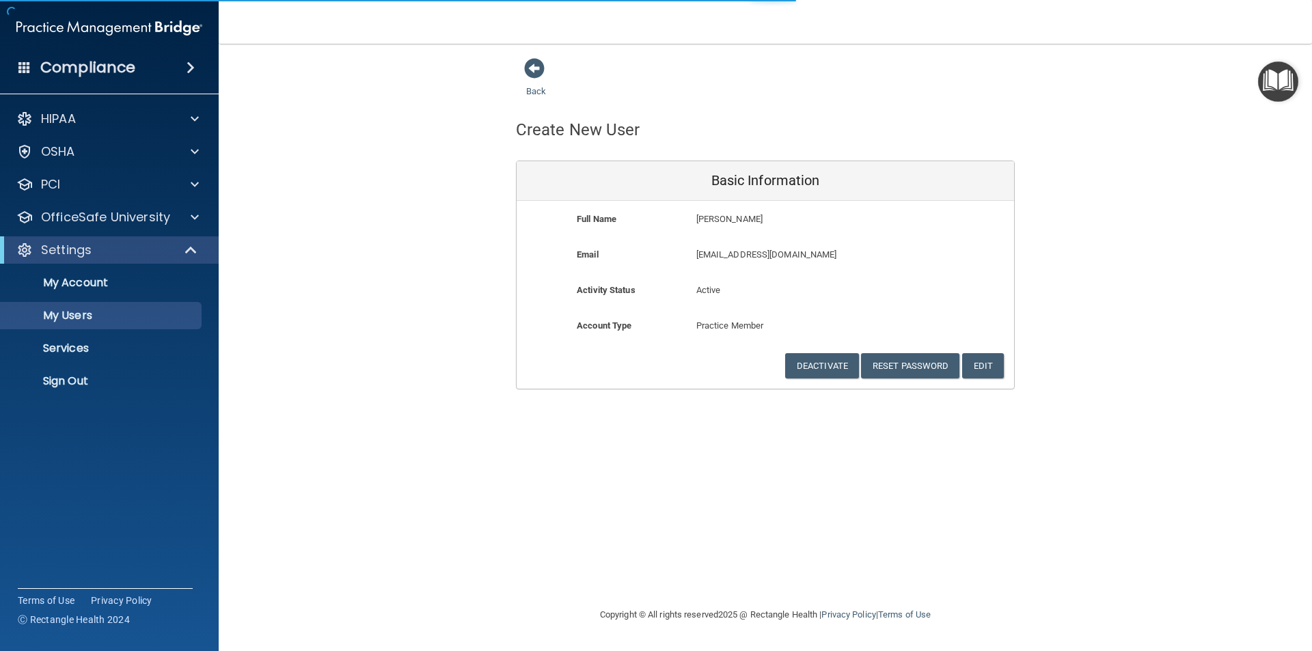
select select "20"
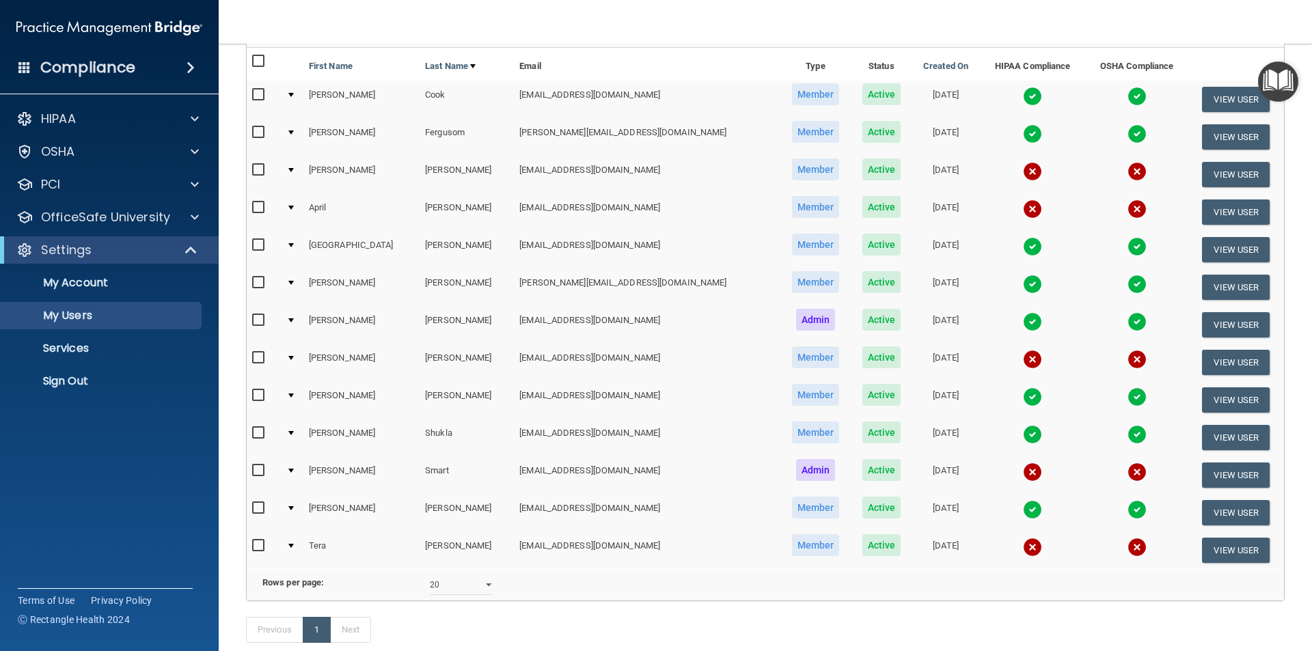
scroll to position [205, 0]
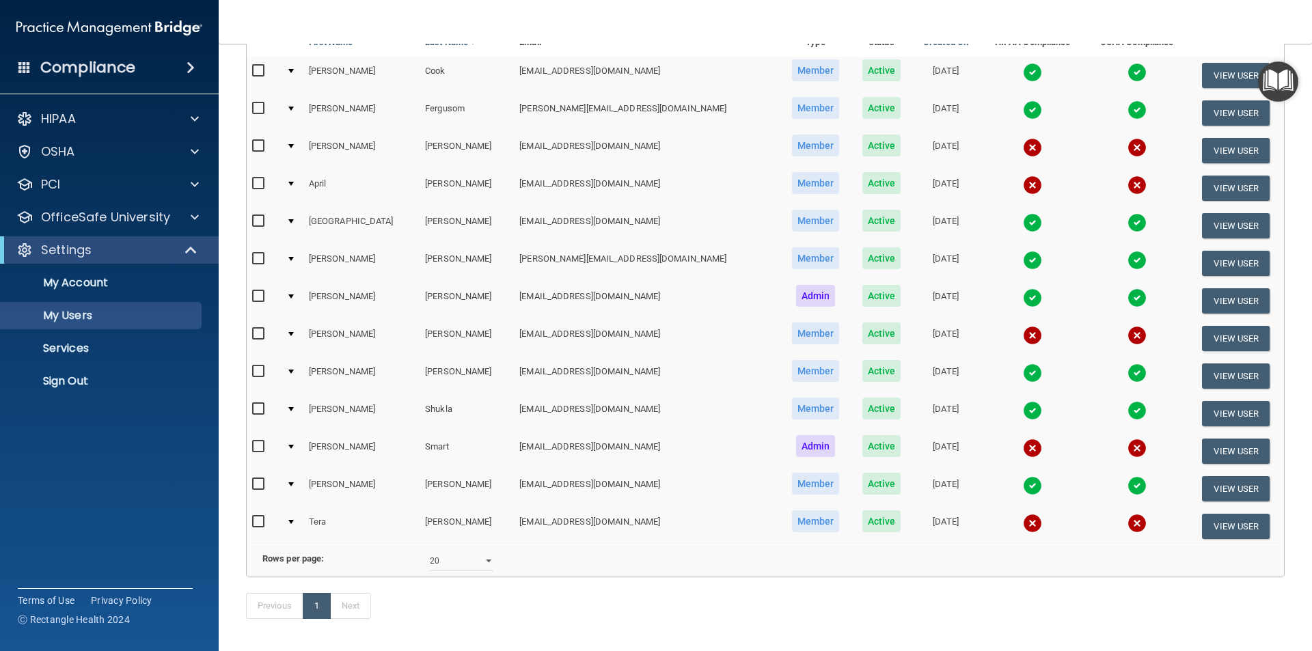
click at [262, 519] on input "checkbox" at bounding box center [260, 522] width 16 height 11
checkbox input "true"
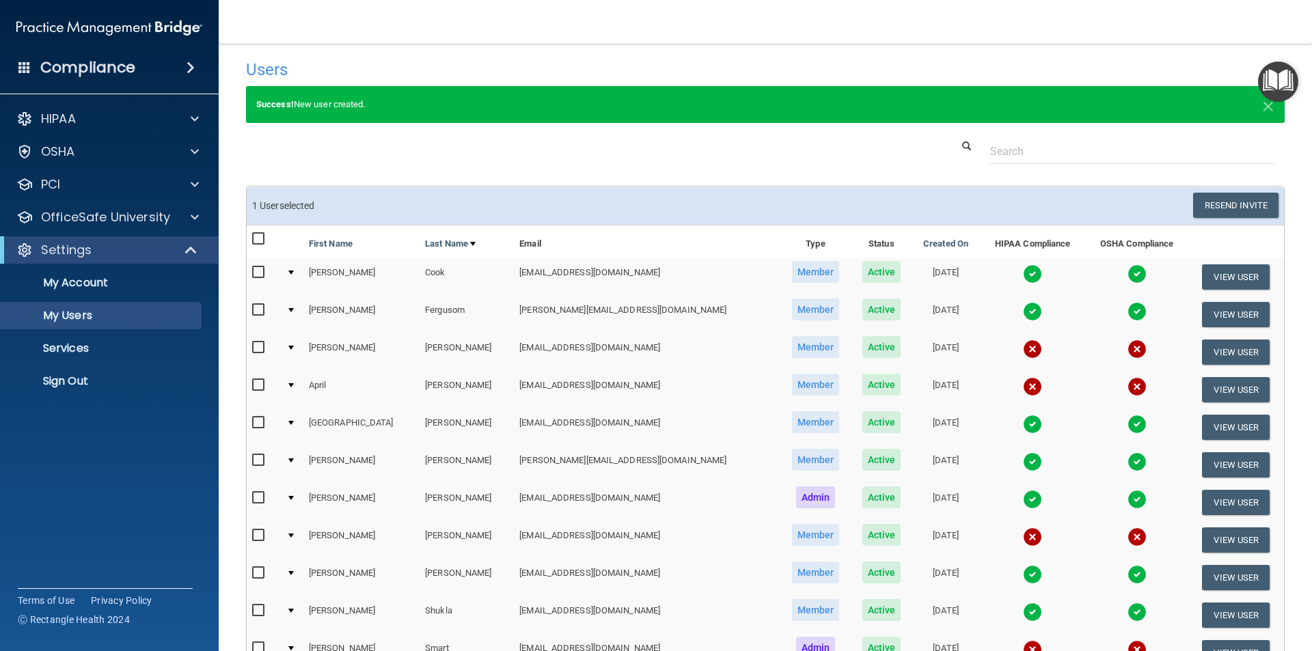
scroll to position [0, 0]
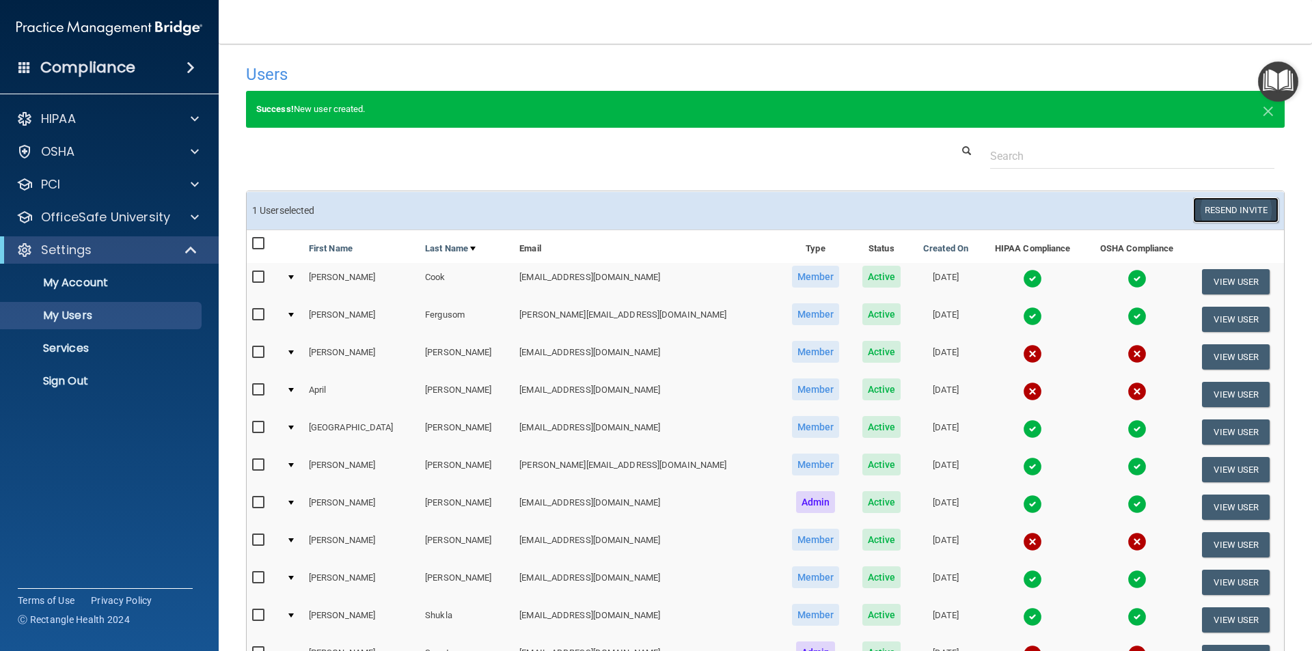
click at [1238, 202] on button "Resend Invite" at bounding box center [1235, 210] width 85 height 25
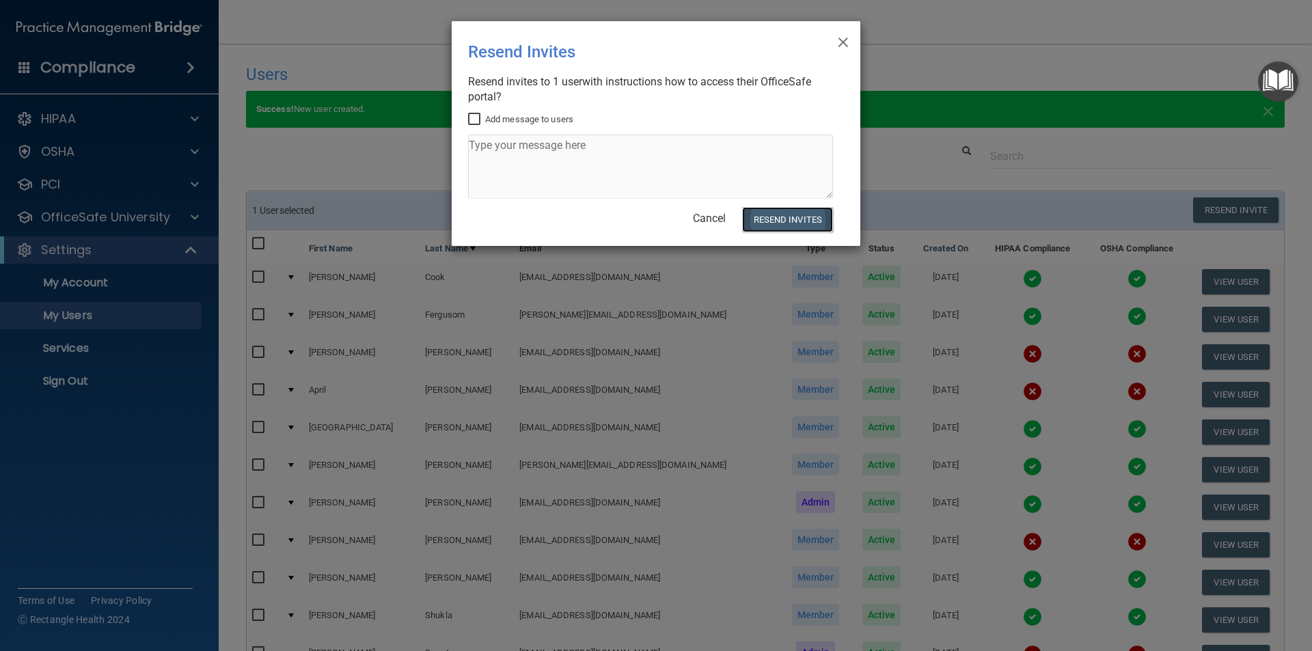
click at [784, 216] on button "Resend Invites" at bounding box center [787, 219] width 91 height 25
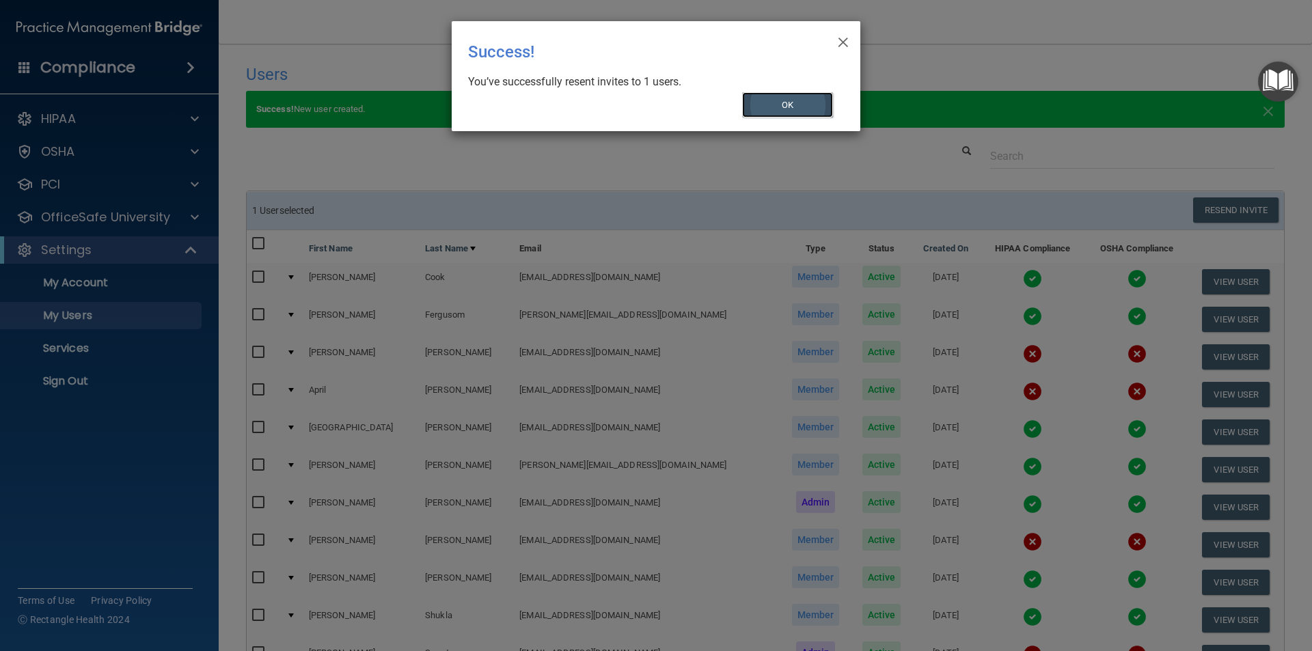
click at [780, 98] on button "OK" at bounding box center [788, 104] width 92 height 25
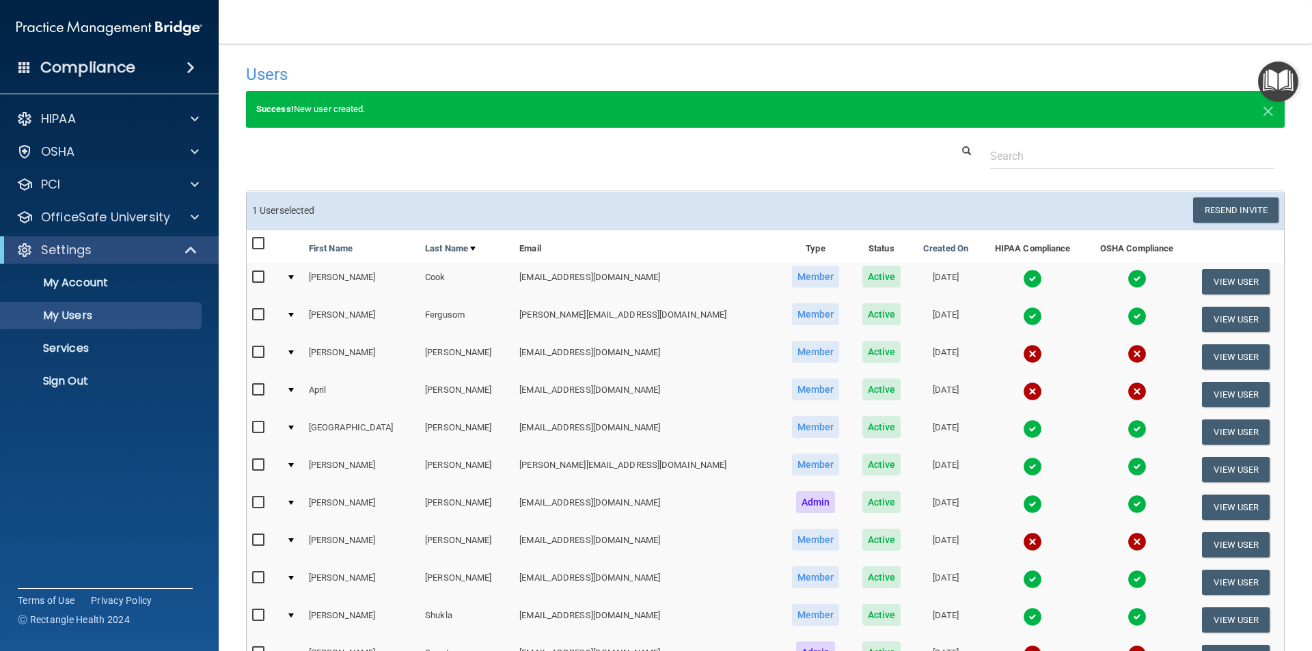
click at [65, 70] on h4 "Compliance" at bounding box center [87, 67] width 95 height 19
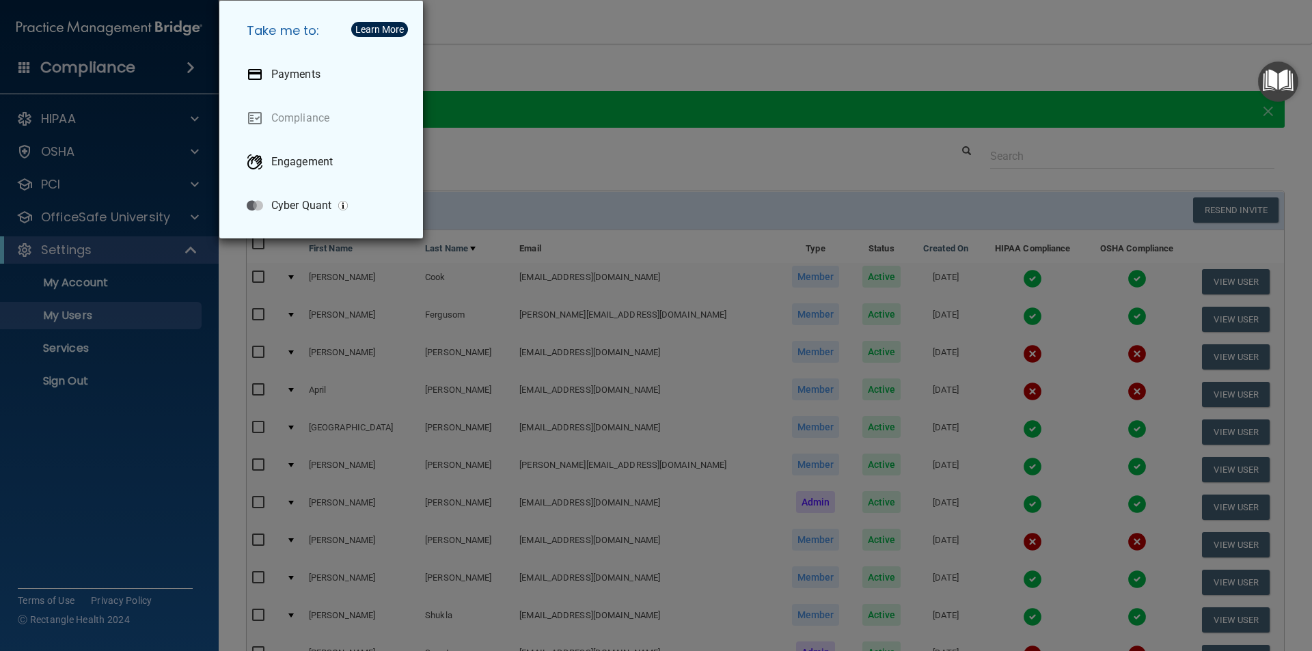
click at [141, 64] on div "Take me to: Payments Compliance Engagement Cyber Quant" at bounding box center [656, 325] width 1312 height 651
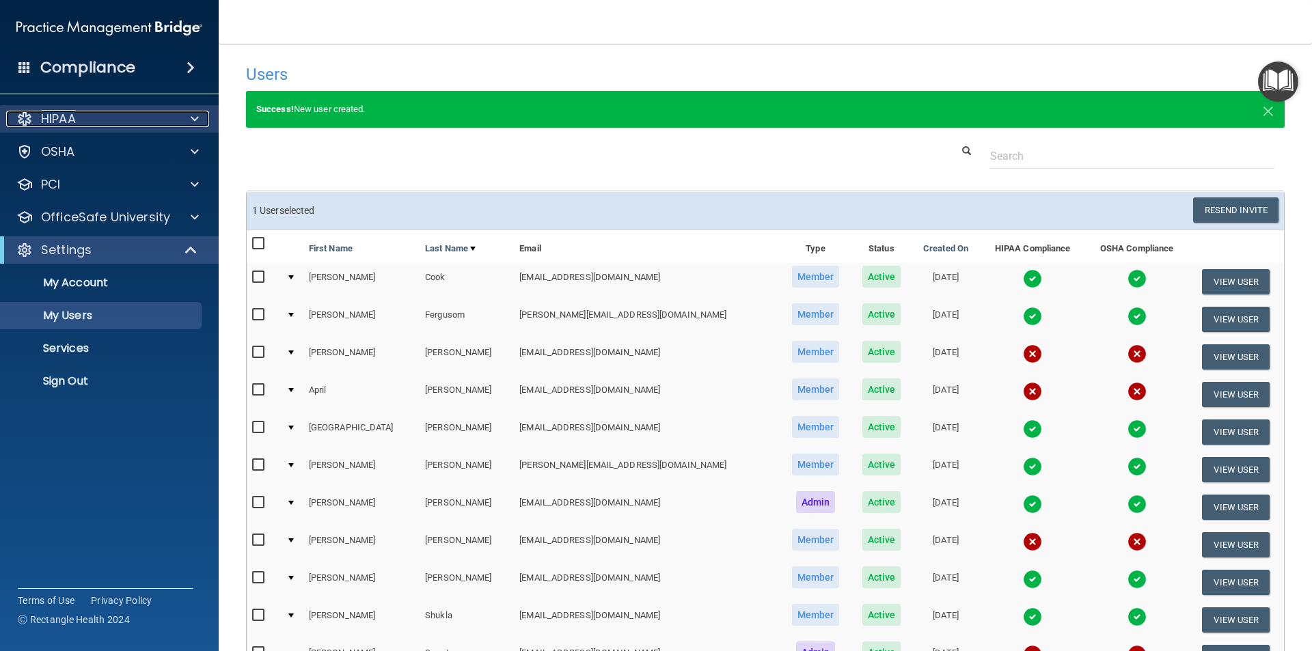
click at [42, 120] on p "HIPAA" at bounding box center [58, 119] width 35 height 16
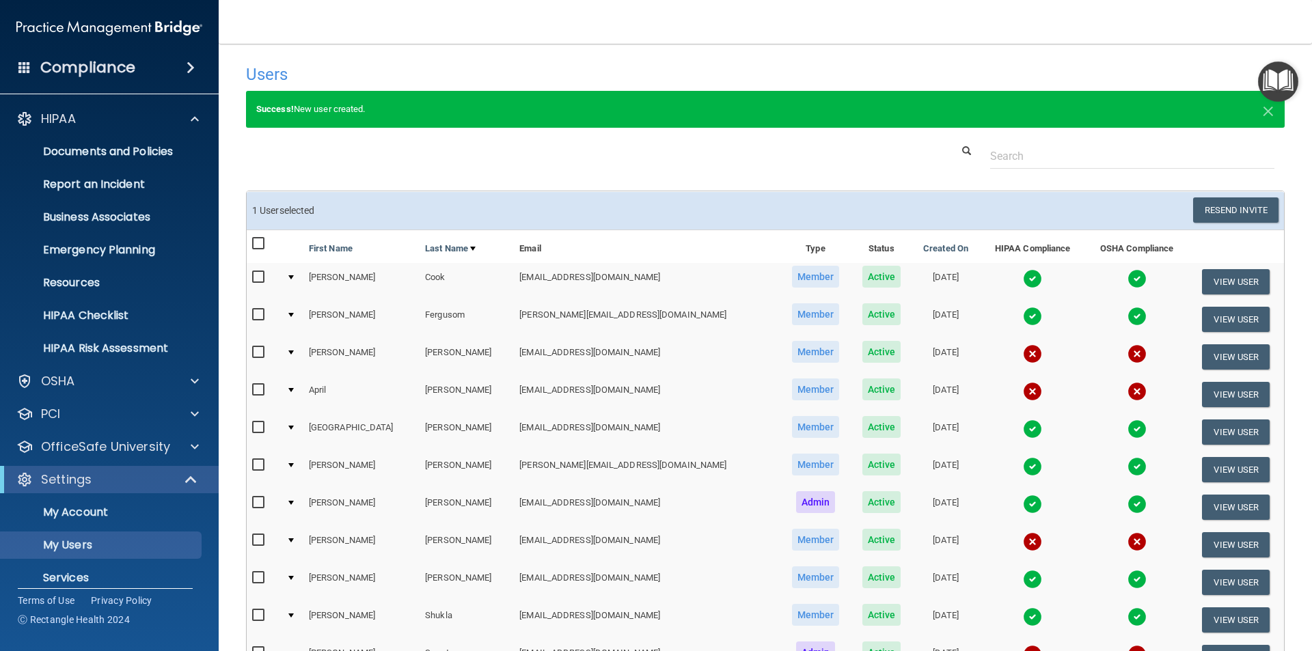
click at [21, 67] on span at bounding box center [24, 67] width 12 height 12
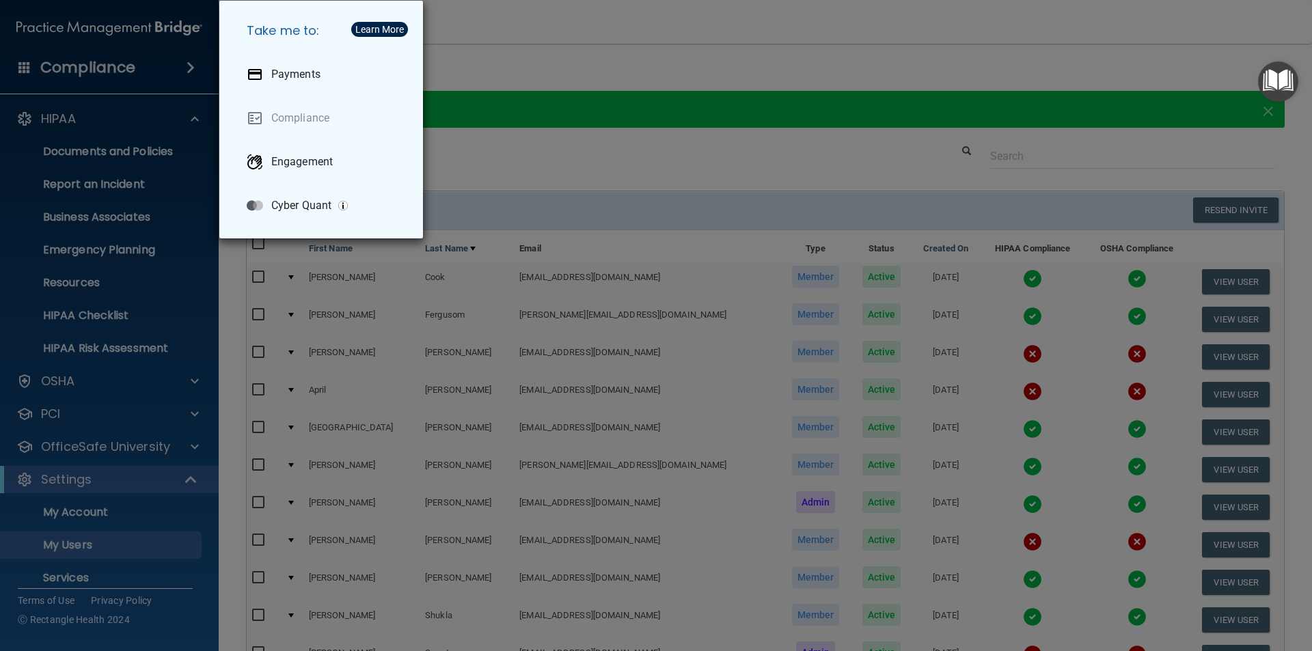
click at [21, 68] on div "Take me to: Payments Compliance Engagement Cyber Quant" at bounding box center [656, 325] width 1312 height 651
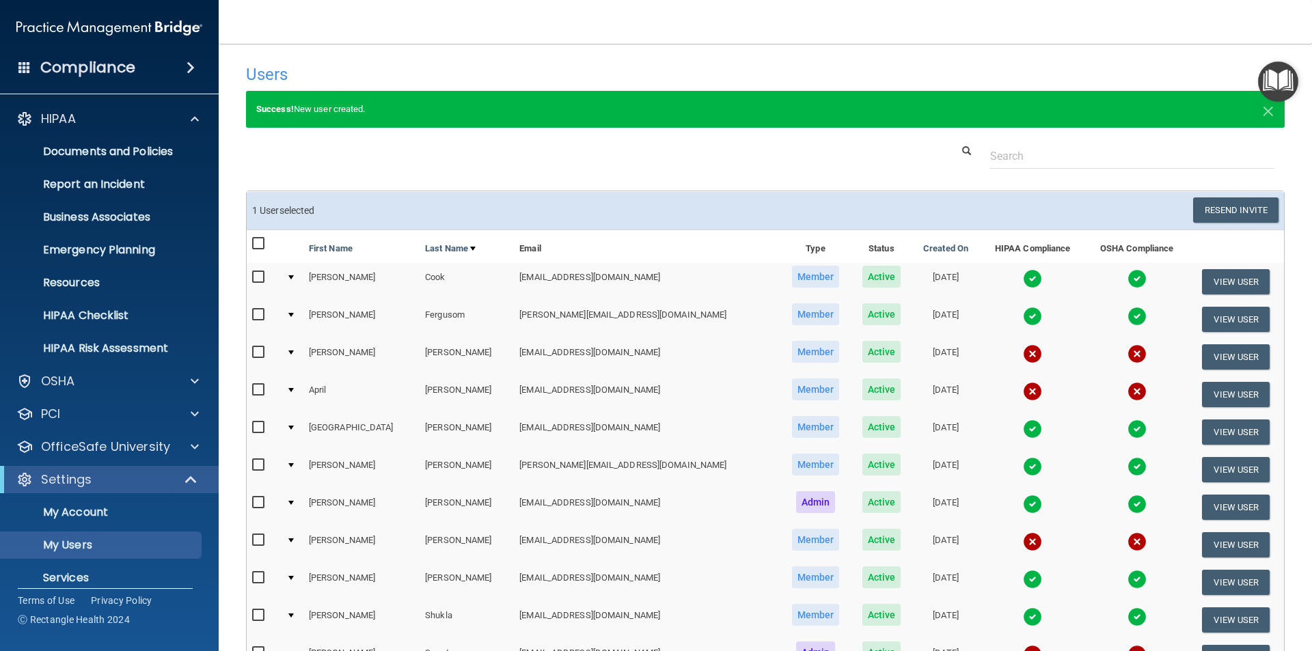
click at [187, 63] on span at bounding box center [191, 67] width 8 height 16
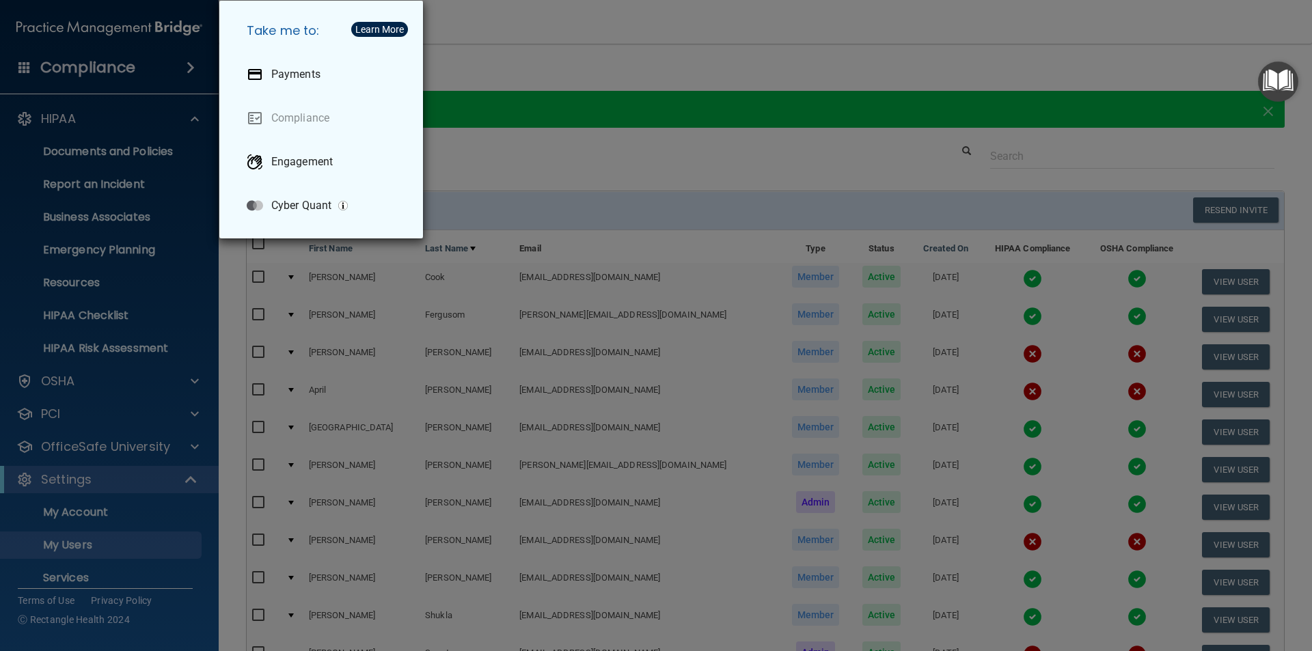
click at [119, 71] on div "Take me to: Payments Compliance Engagement Cyber Quant" at bounding box center [656, 325] width 1312 height 651
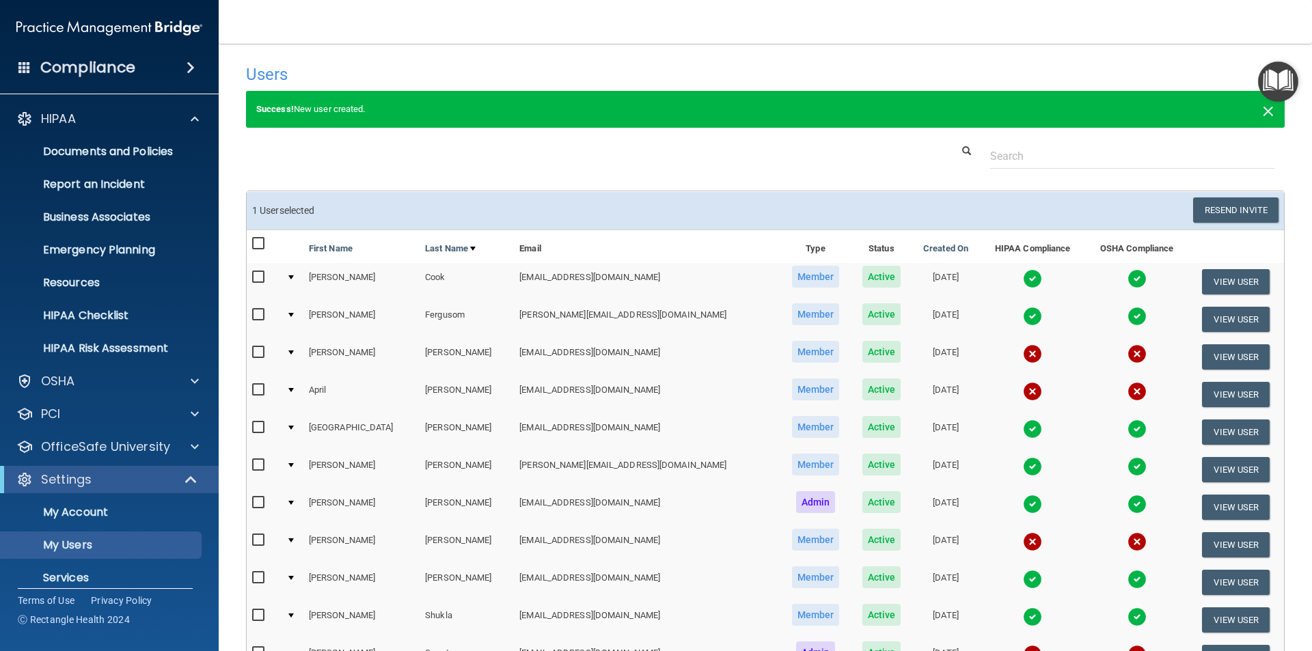
click at [1262, 112] on span "×" at bounding box center [1268, 109] width 12 height 27
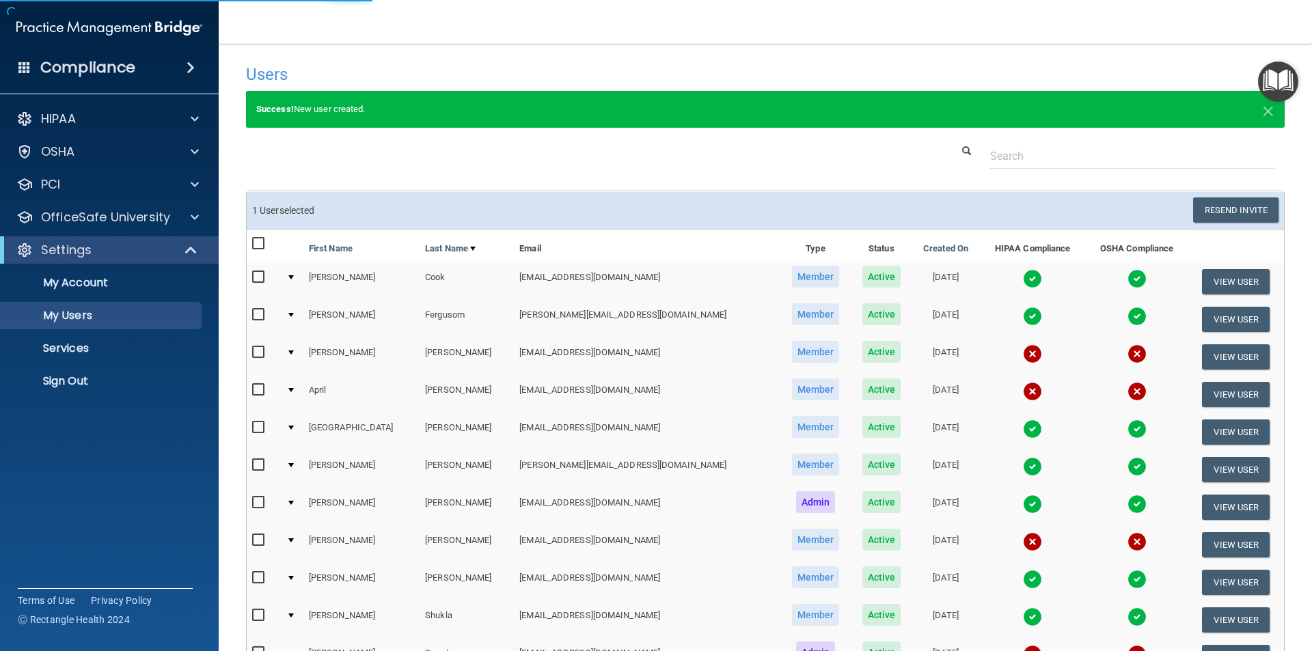
select select "20"
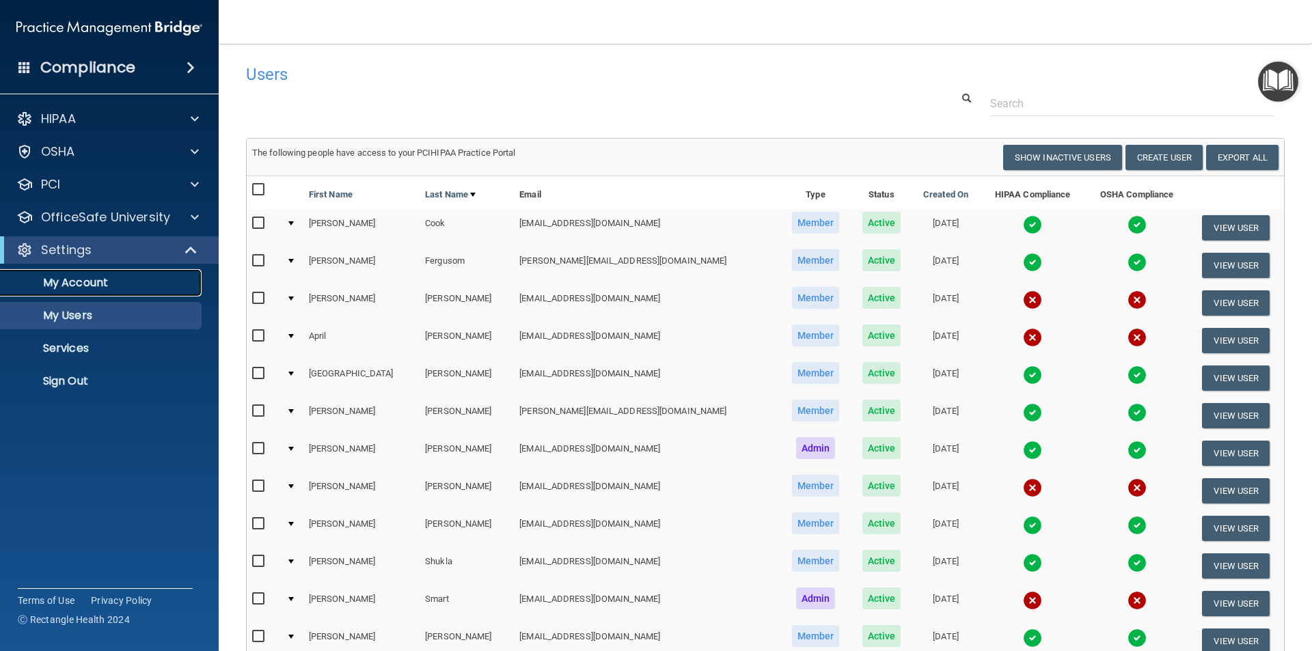
click at [55, 283] on p "My Account" at bounding box center [102, 283] width 187 height 14
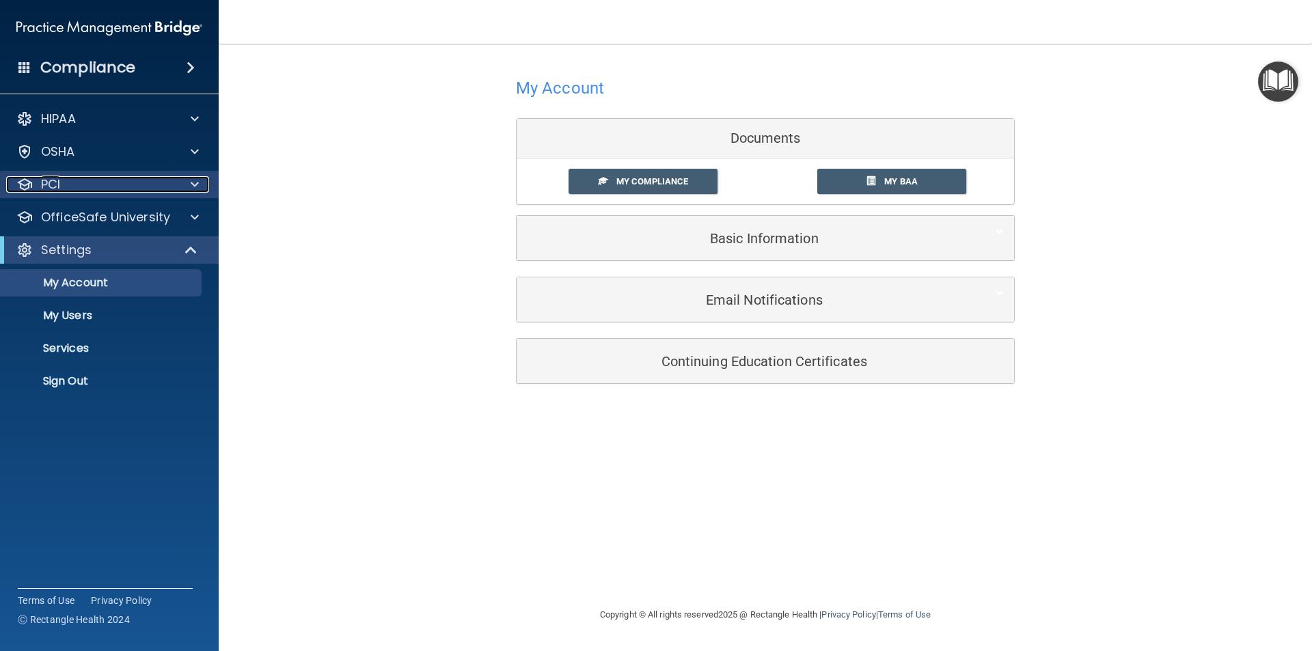
click at [70, 189] on div "PCI" at bounding box center [90, 184] width 169 height 16
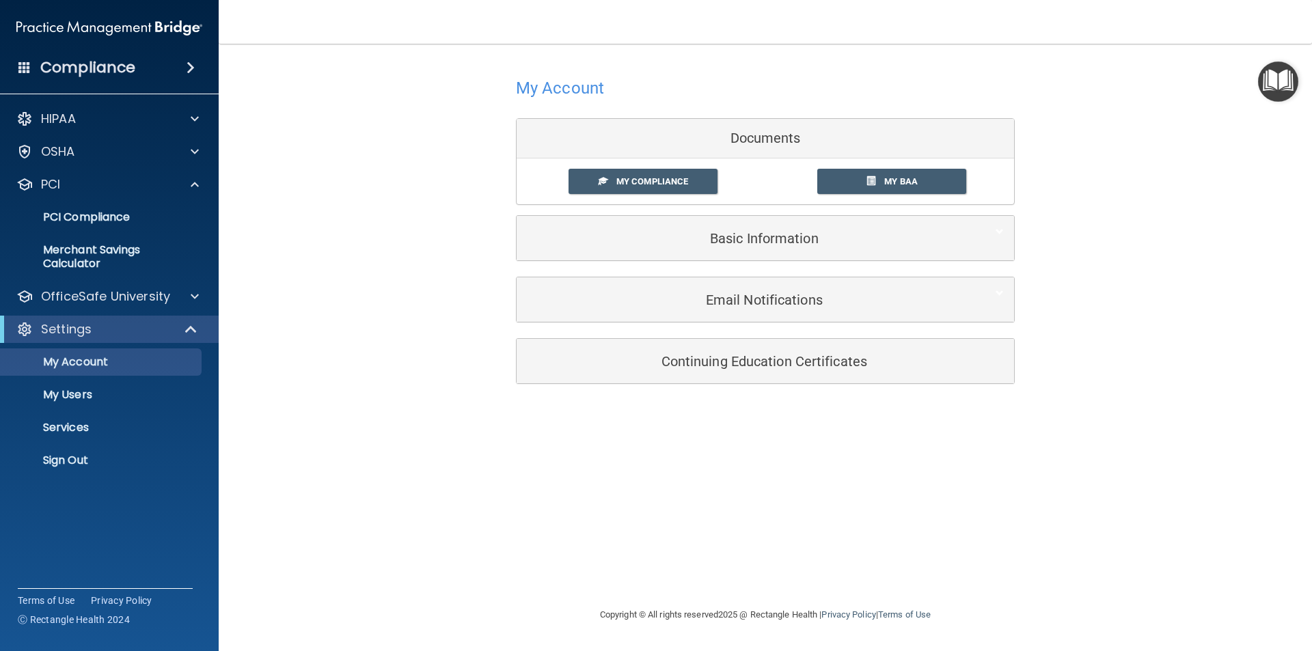
click at [187, 62] on span at bounding box center [191, 67] width 8 height 16
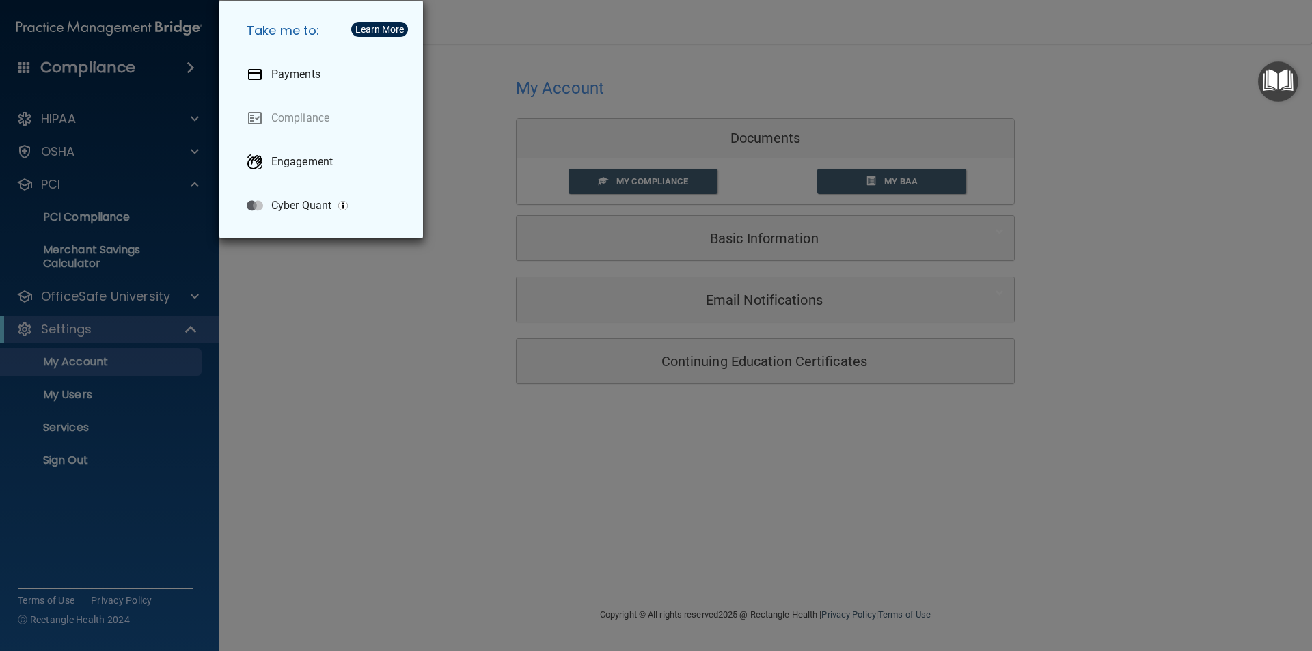
click at [183, 62] on div "Take me to: Payments Compliance Engagement Cyber Quant" at bounding box center [656, 325] width 1312 height 651
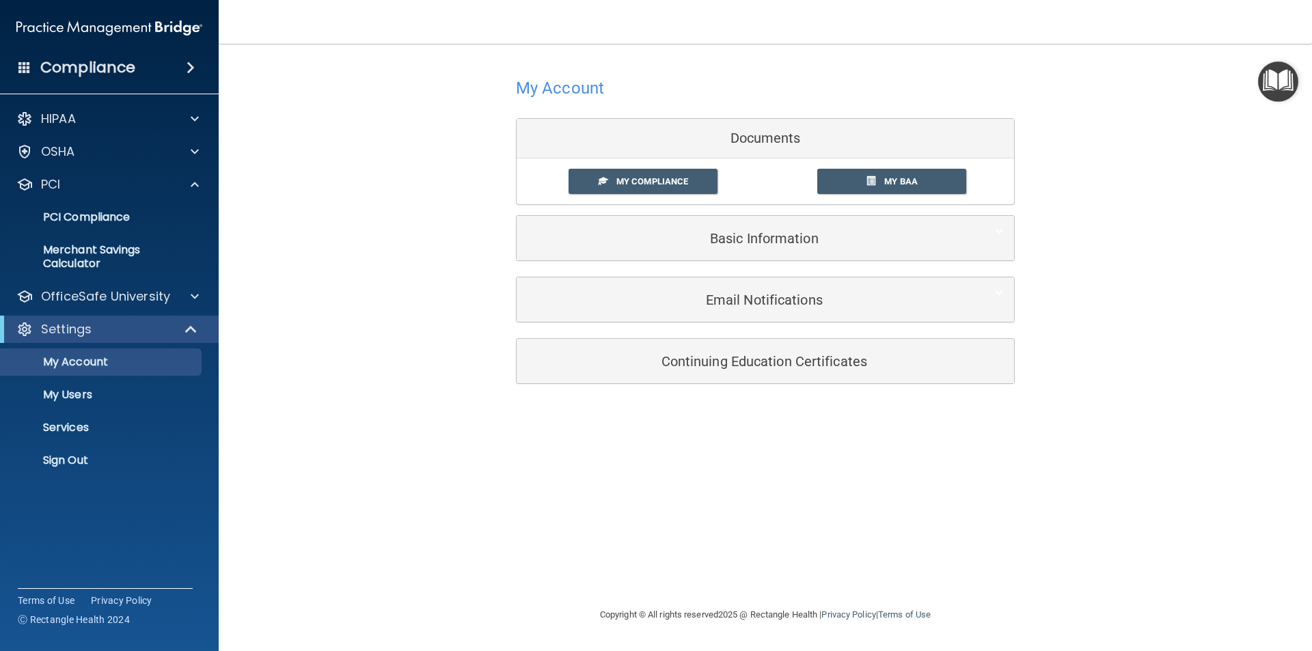
click at [1276, 85] on img "Open Resource Center" at bounding box center [1278, 82] width 40 height 40
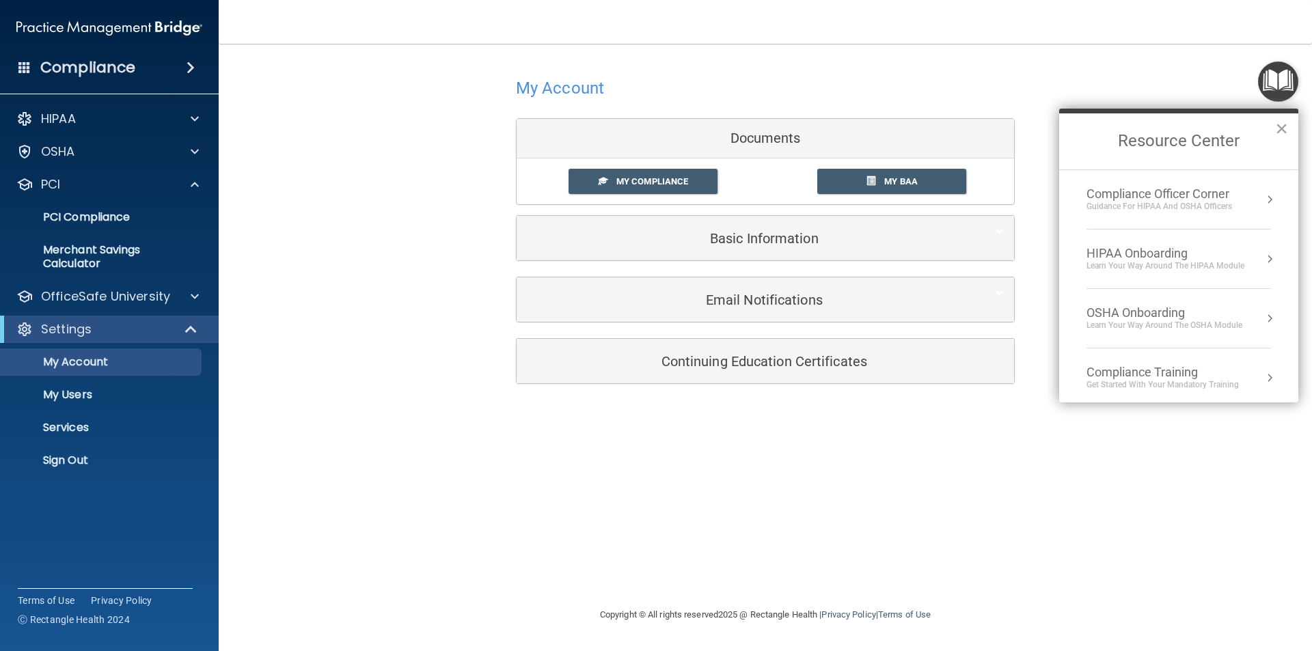
click at [1228, 200] on div "Compliance Officer Corner" at bounding box center [1160, 194] width 146 height 15
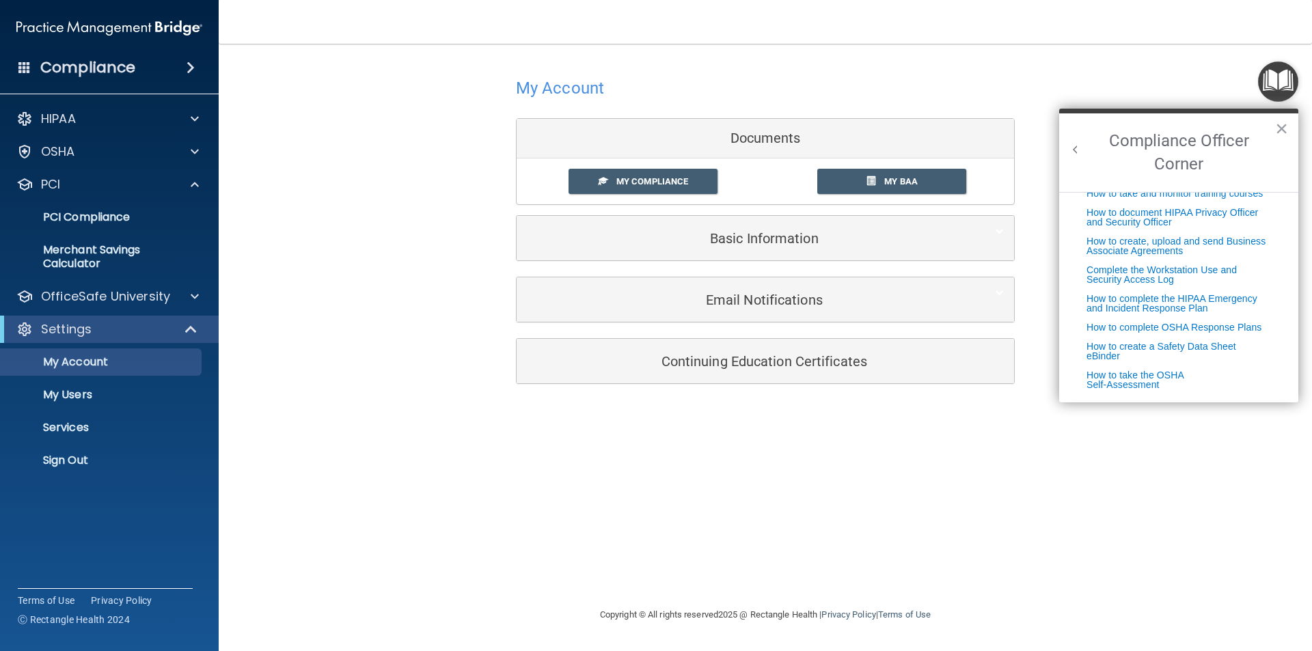
scroll to position [349, 0]
click at [1285, 131] on button "×" at bounding box center [1281, 129] width 13 height 22
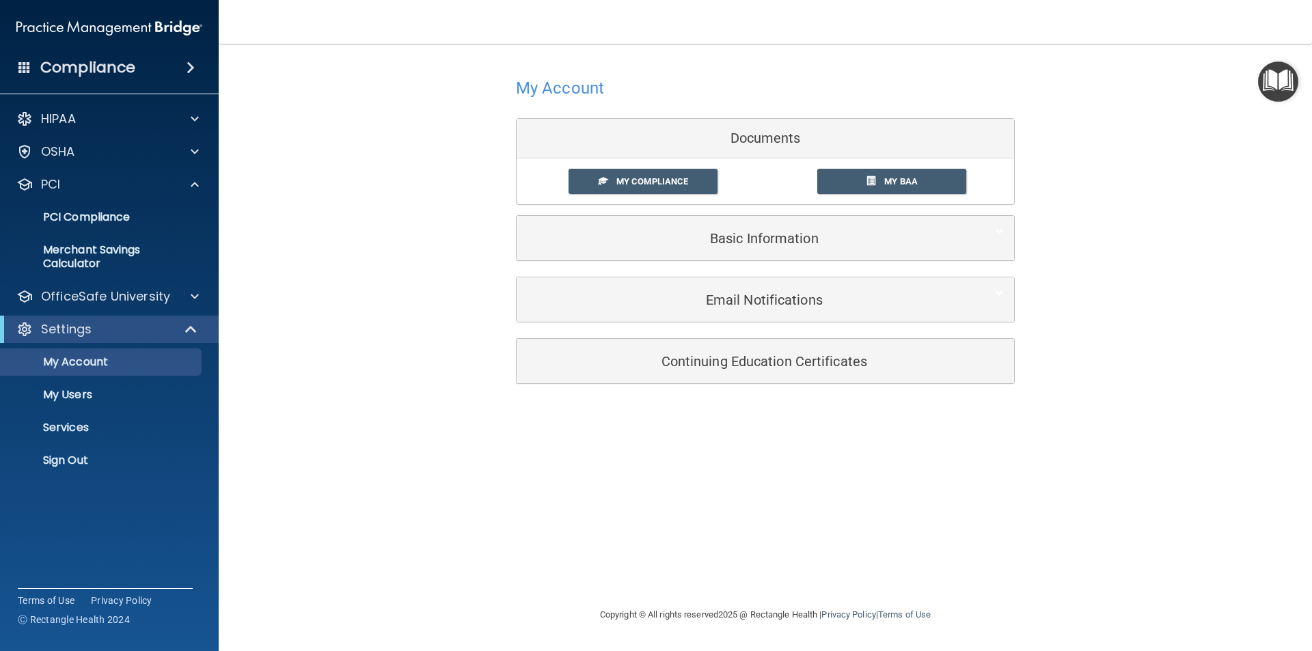
drag, startPoint x: 1309, startPoint y: 0, endPoint x: 998, endPoint y: 85, distance: 321.8
click at [998, 85] on div at bounding box center [765, 87] width 499 height 33
